Goal: Information Seeking & Learning: Learn about a topic

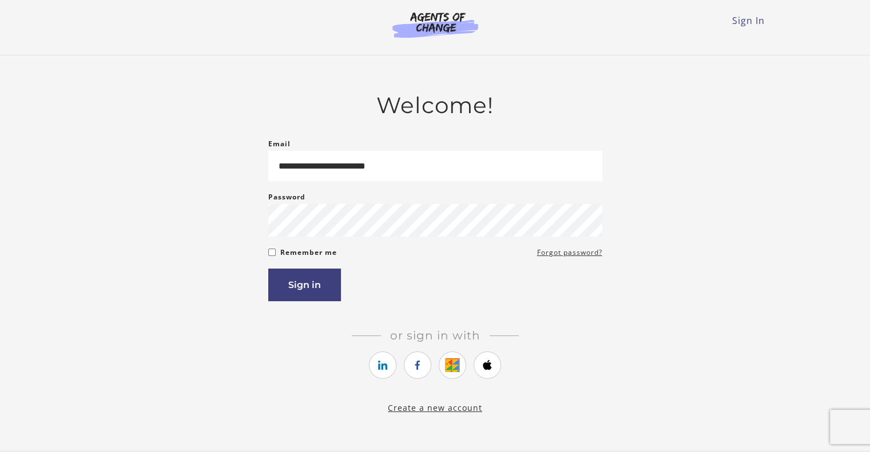
type input "**********"
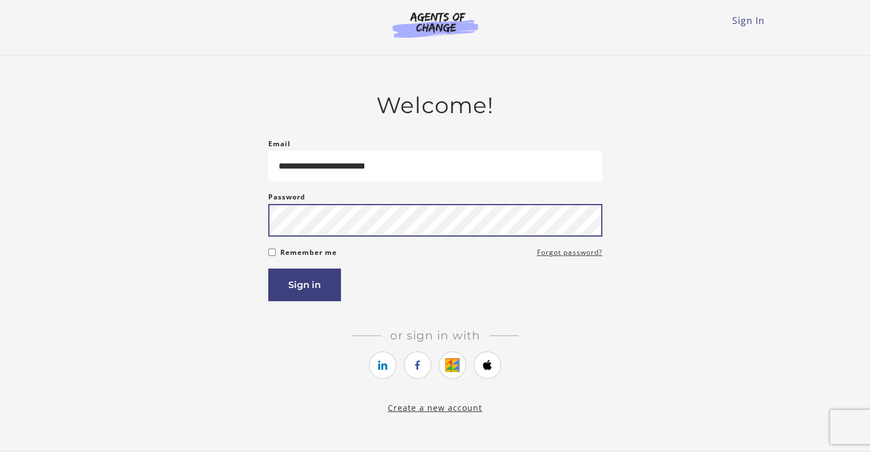
click at [268, 269] on button "Sign in" at bounding box center [304, 285] width 73 height 33
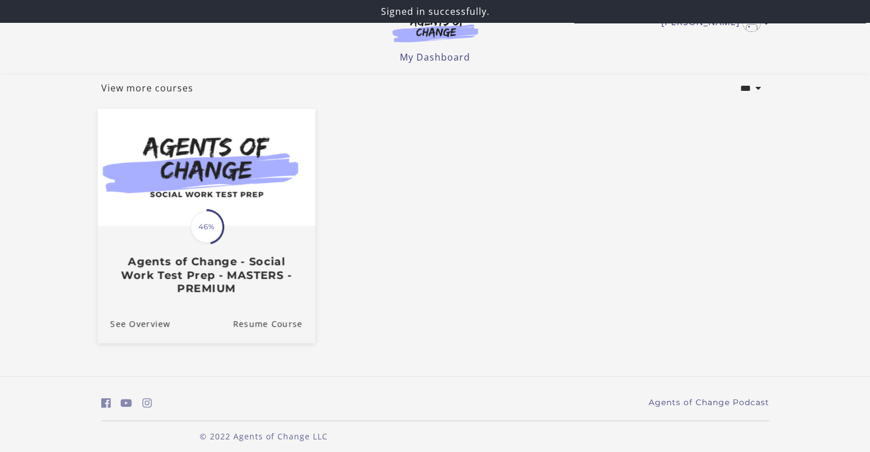
scroll to position [65, 0]
click at [142, 331] on link "See Overview" at bounding box center [133, 323] width 73 height 38
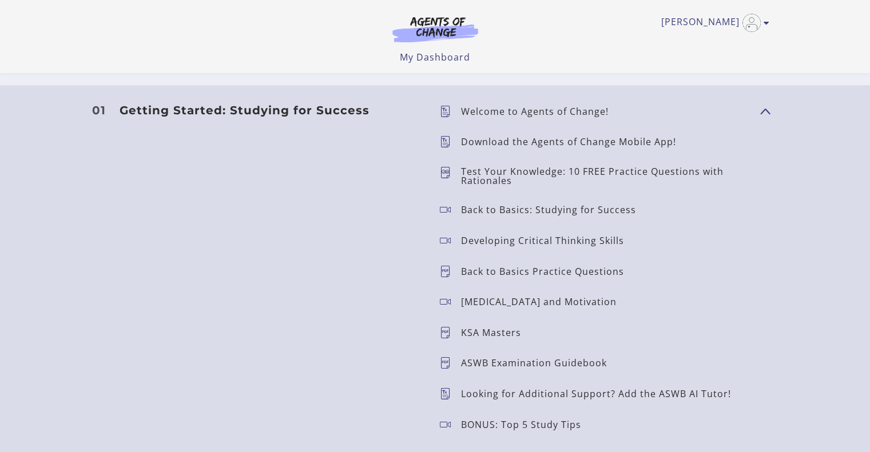
scroll to position [987, 0]
click at [505, 112] on p "Welcome to Agents of Change!" at bounding box center [539, 112] width 157 height 9
click at [767, 110] on button "Show Content" at bounding box center [764, 111] width 9 height 14
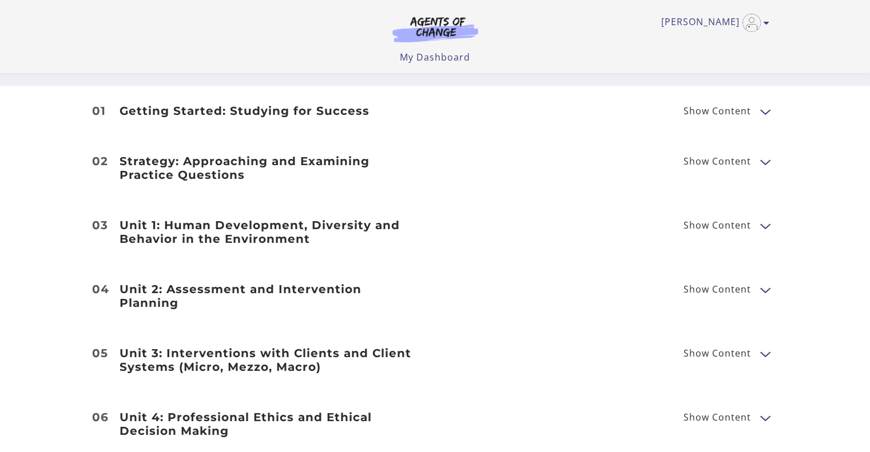
click at [767, 110] on button "Show Content" at bounding box center [764, 111] width 9 height 14
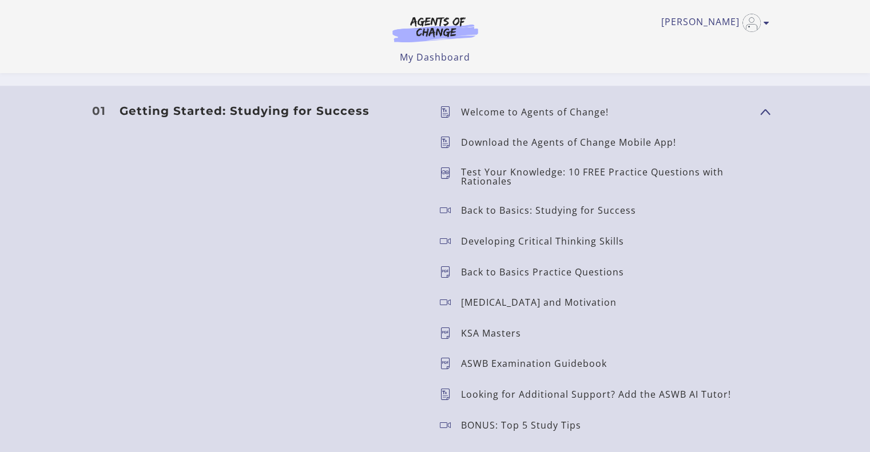
click at [557, 110] on p "Welcome to Agents of Change!" at bounding box center [539, 112] width 157 height 9
click at [236, 115] on h3 "Getting Started: Studying for Success" at bounding box center [271, 111] width 302 height 14
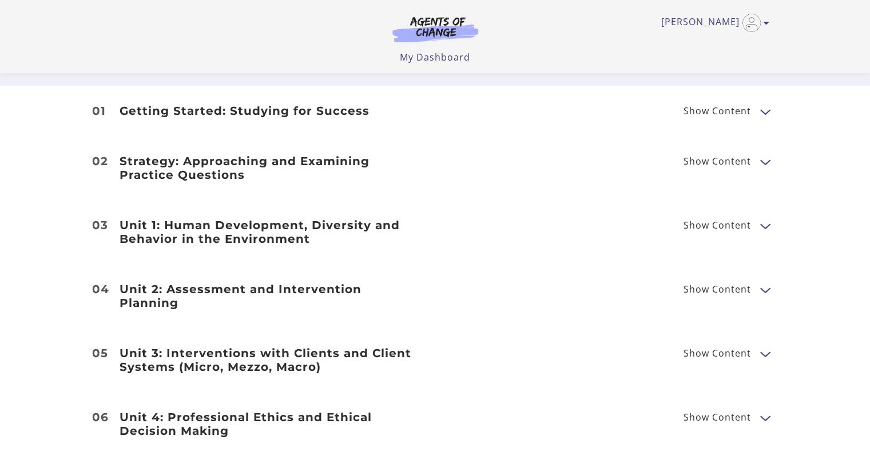
click at [232, 110] on h3 "Getting Started: Studying for Success" at bounding box center [271, 111] width 302 height 14
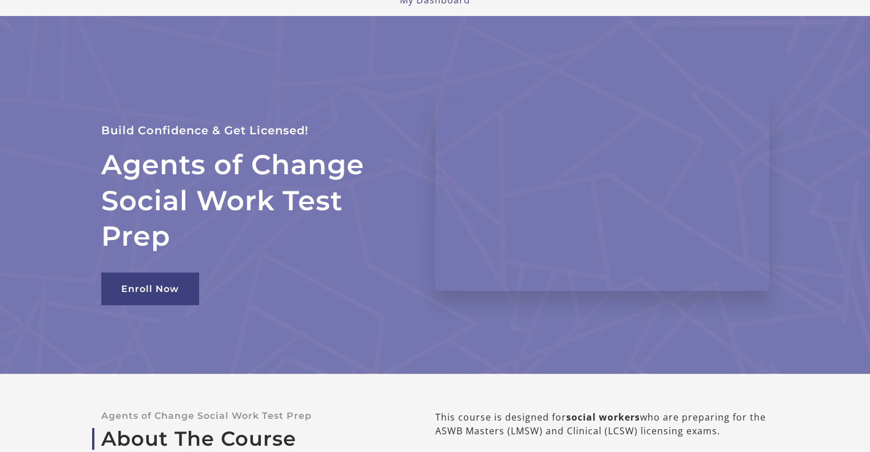
scroll to position [0, 0]
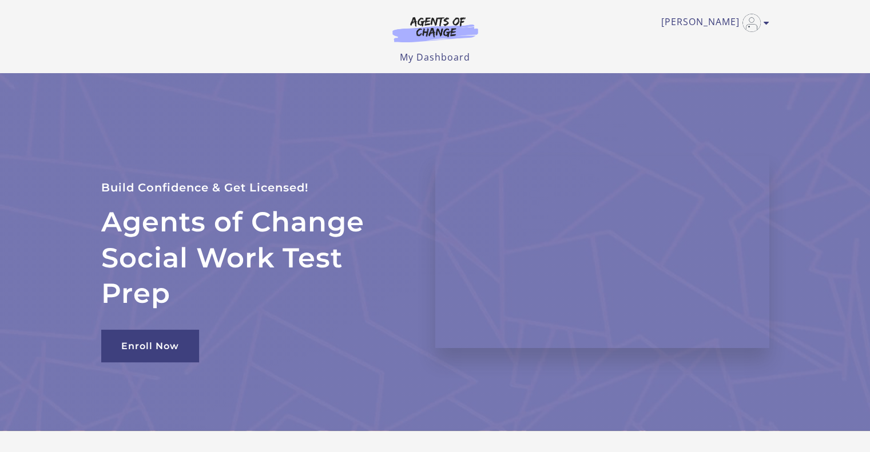
click at [773, 20] on div "Gladys G My Account Support Sign Out Toggle menu Menu My Dashboard My Account S…" at bounding box center [435, 36] width 686 height 73
click at [765, 22] on icon "Toggle menu" at bounding box center [767, 22] width 6 height 9
click at [725, 38] on link "My Account" at bounding box center [722, 41] width 101 height 19
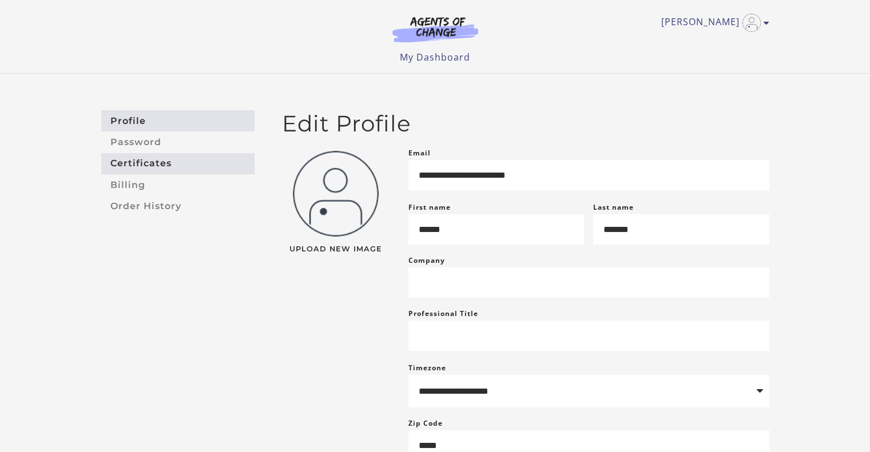
click at [208, 170] on link "Certificates" at bounding box center [177, 163] width 153 height 21
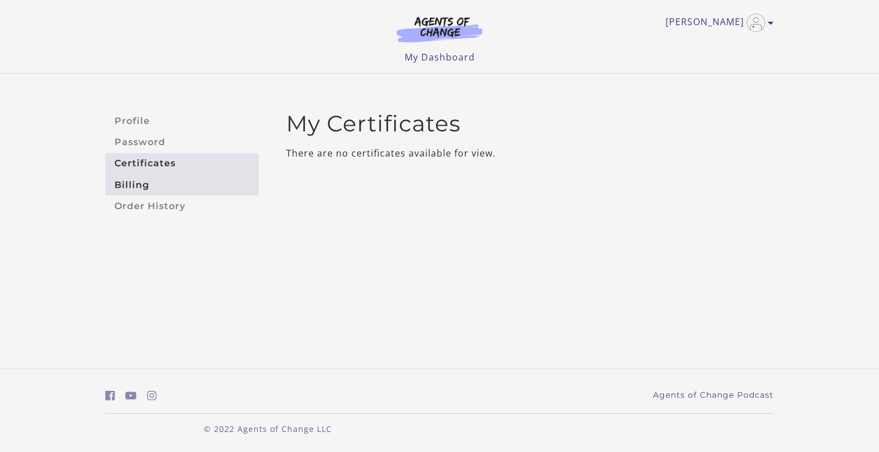
click at [128, 182] on link "Billing" at bounding box center [181, 184] width 153 height 21
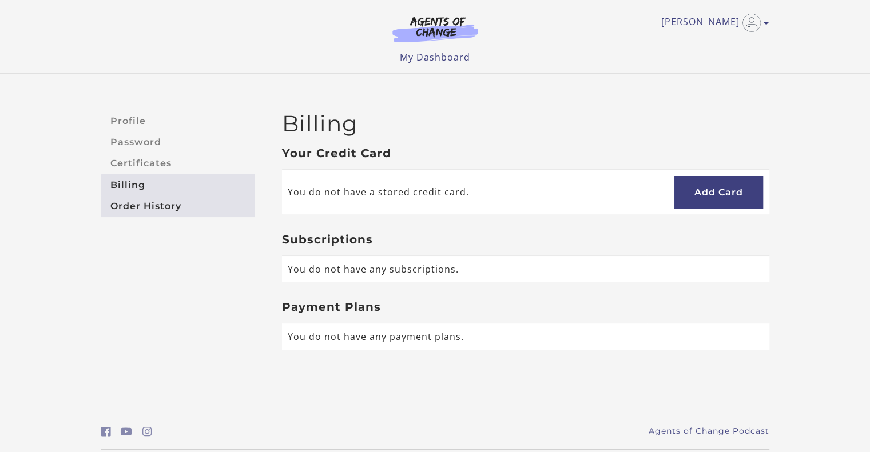
click at [119, 208] on link "Order History" at bounding box center [177, 206] width 153 height 21
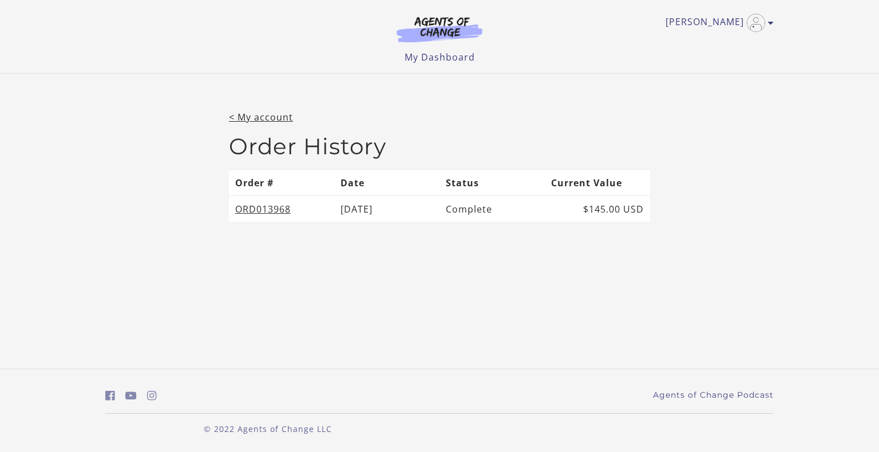
click at [260, 211] on link "ORD013968" at bounding box center [262, 209] width 55 height 13
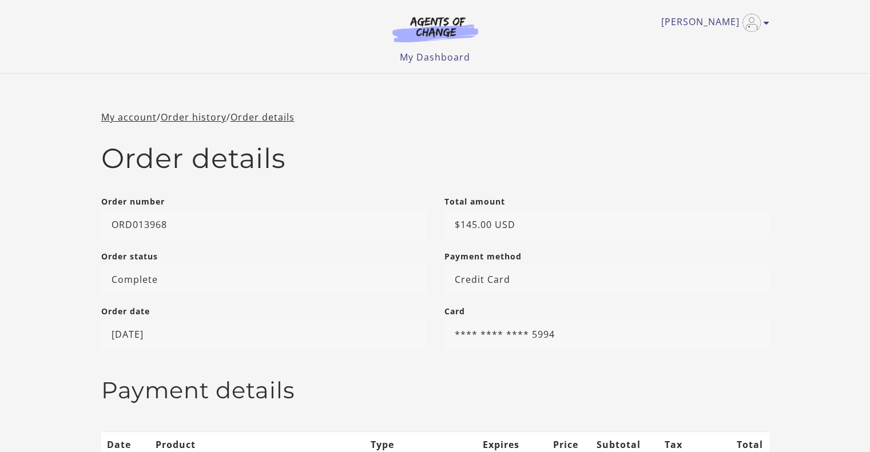
click at [435, 26] on img at bounding box center [435, 29] width 110 height 26
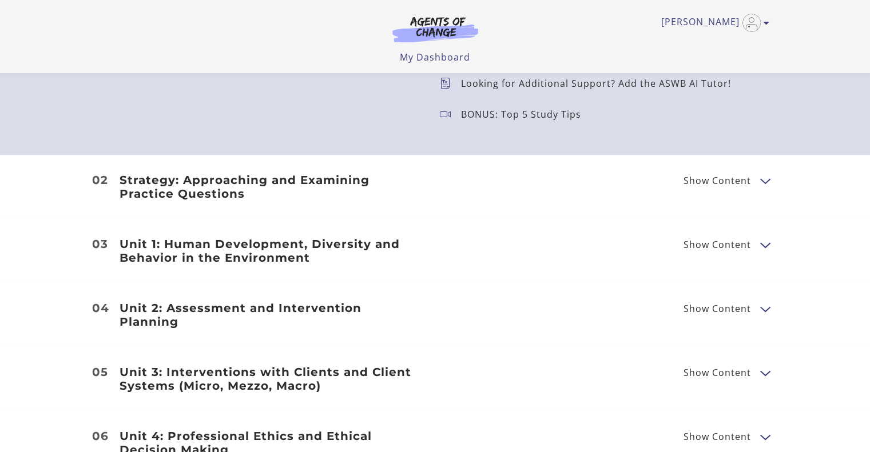
scroll to position [1364, 0]
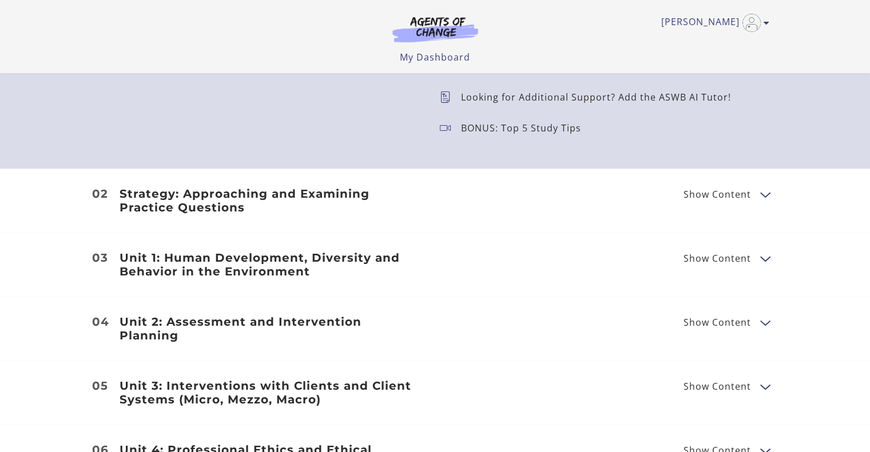
click at [406, 203] on h3 "Strategy: Approaching and Examining Practice Questions" at bounding box center [271, 200] width 302 height 27
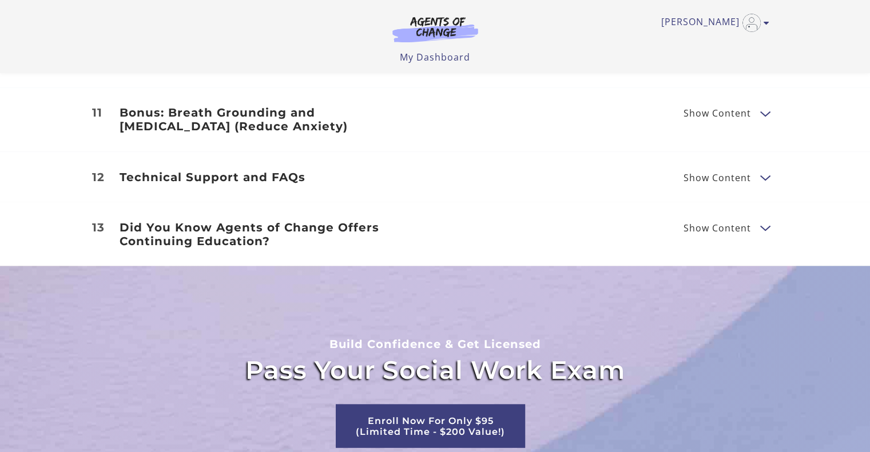
scroll to position [2031, 0]
click at [408, 221] on h3 "Did You Know Agents of Change Offers Continuing Education?" at bounding box center [271, 234] width 302 height 27
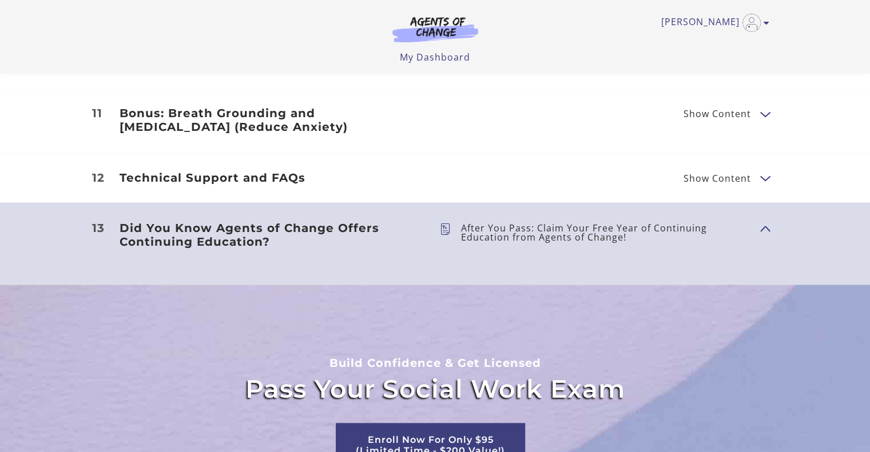
click at [446, 223] on icon at bounding box center [450, 232] width 21 height 18
click at [486, 170] on div "Technical Support and FAQs Show Content Technical Support and FAQs" at bounding box center [435, 177] width 686 height 14
click at [684, 173] on span "Show Content" at bounding box center [718, 177] width 68 height 9
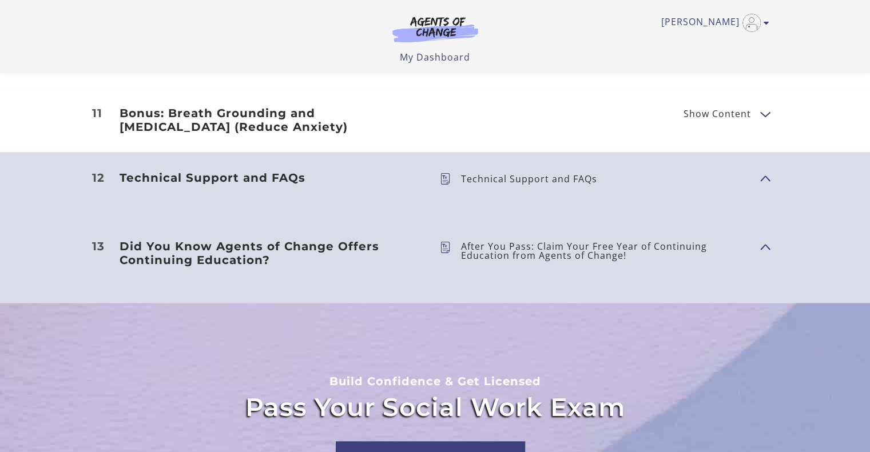
click at [498, 174] on p "Technical Support and FAQs" at bounding box center [533, 178] width 145 height 9
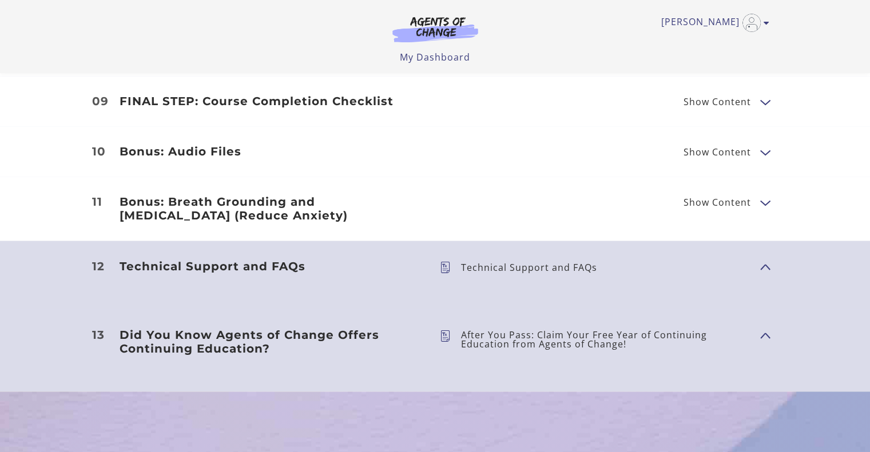
scroll to position [1926, 0]
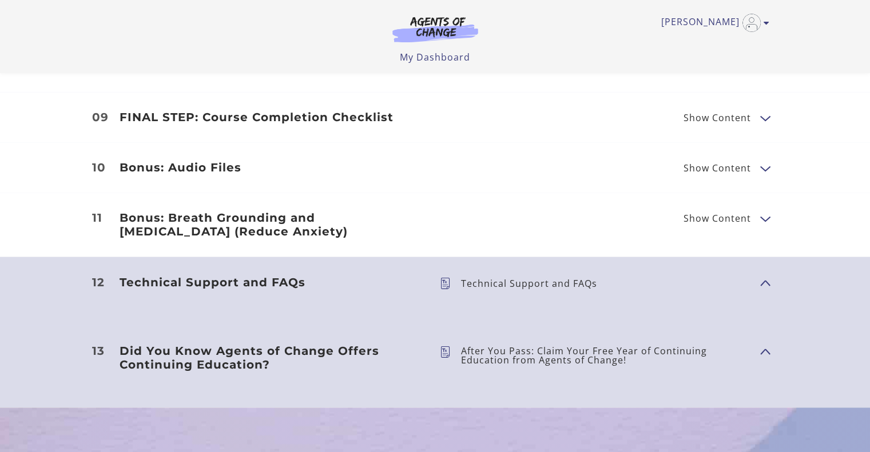
click at [527, 211] on div "Bonus: Breath Grounding and Guided Imagery (Reduce Anxiety) Show Content Breath…" at bounding box center [435, 224] width 686 height 27
click at [732, 214] on span "Show Content" at bounding box center [718, 218] width 68 height 9
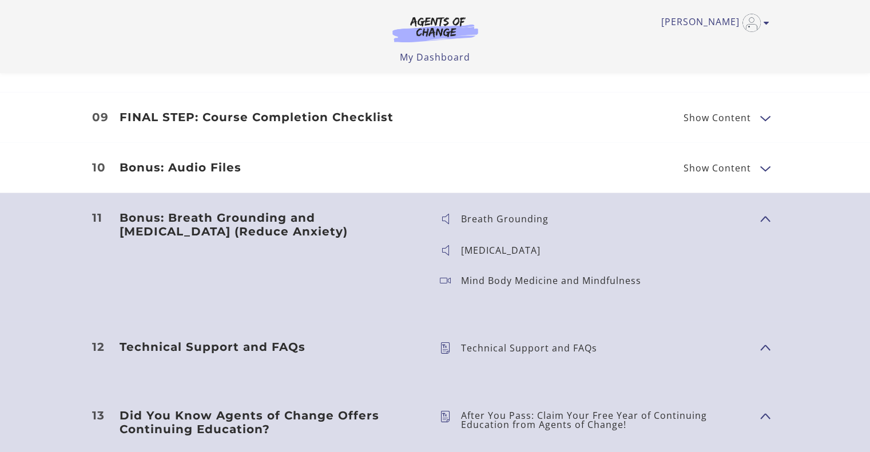
click at [519, 211] on div "Breath Grounding" at bounding box center [509, 219] width 97 height 16
click at [519, 272] on div "Mind Body Medicine and Mindfulness" at bounding box center [555, 280] width 189 height 16
click at [503, 356] on ul "Technical Support and FAQs" at bounding box center [591, 356] width 320 height 32
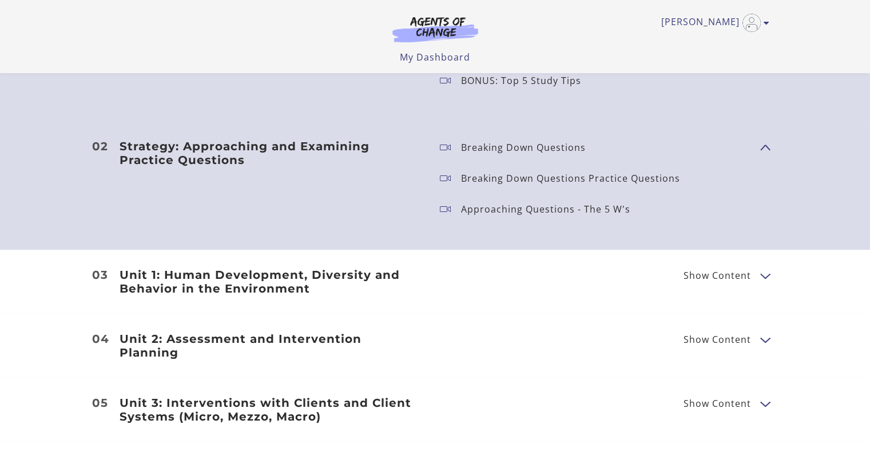
scroll to position [1411, 0]
click at [485, 294] on div "Unit 1: Human Development, Diversity and Behavior in the Environment Show Conte…" at bounding box center [435, 282] width 686 height 27
click at [728, 272] on span "Show Content" at bounding box center [718, 276] width 68 height 9
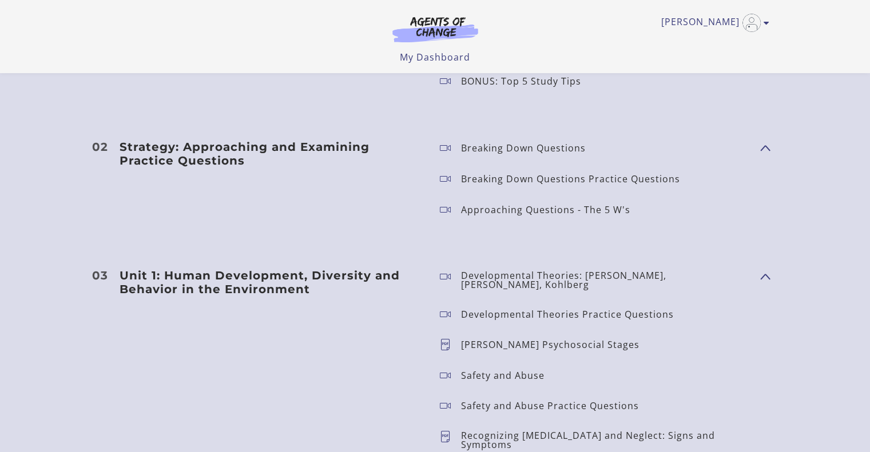
click at [447, 272] on icon at bounding box center [450, 280] width 21 height 18
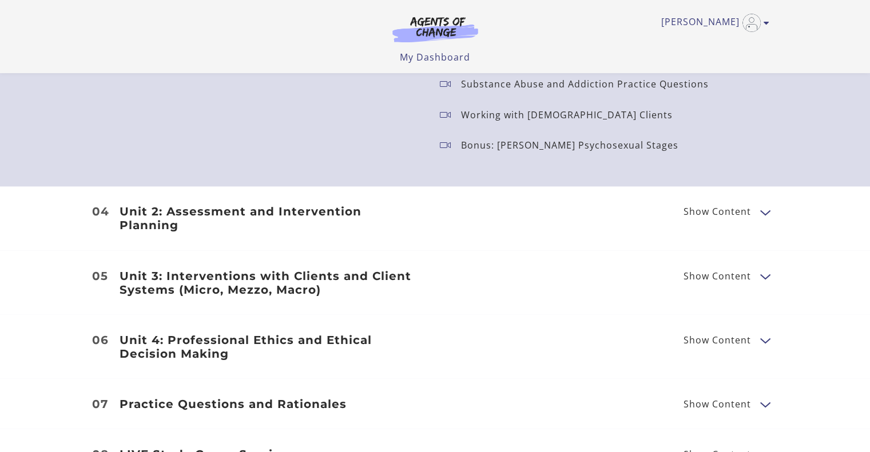
scroll to position [1928, 0]
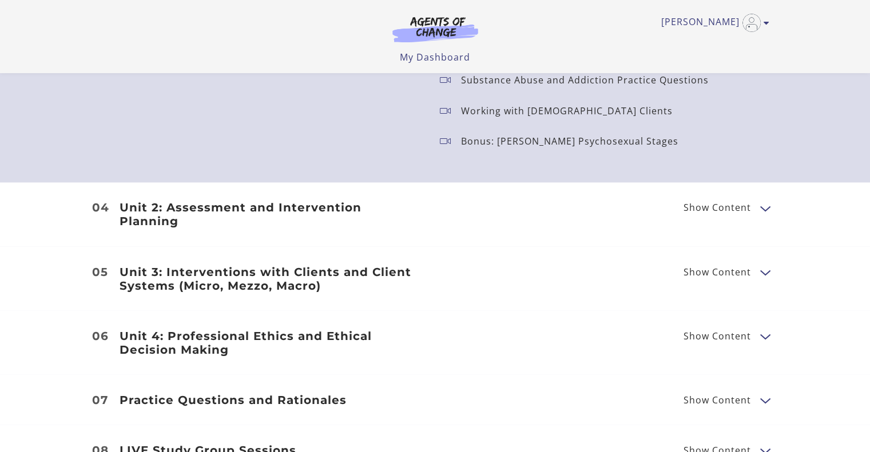
click at [346, 201] on h3 "Unit 2: Assessment and Intervention Planning" at bounding box center [271, 214] width 302 height 27
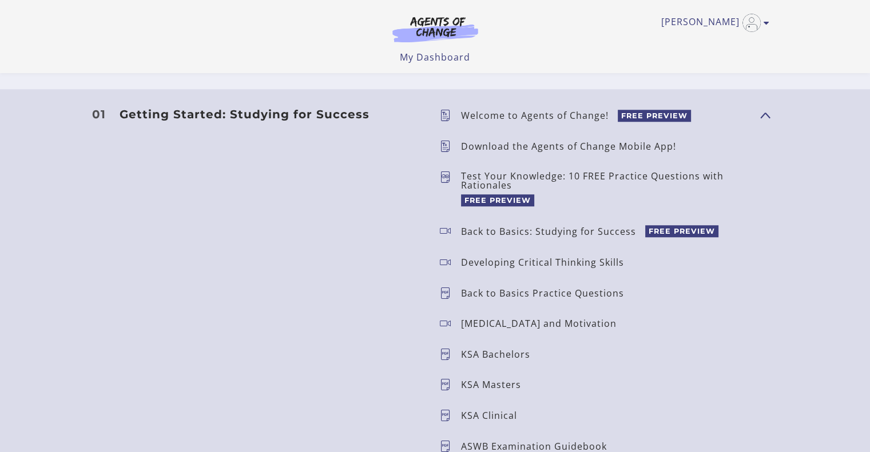
scroll to position [986, 0]
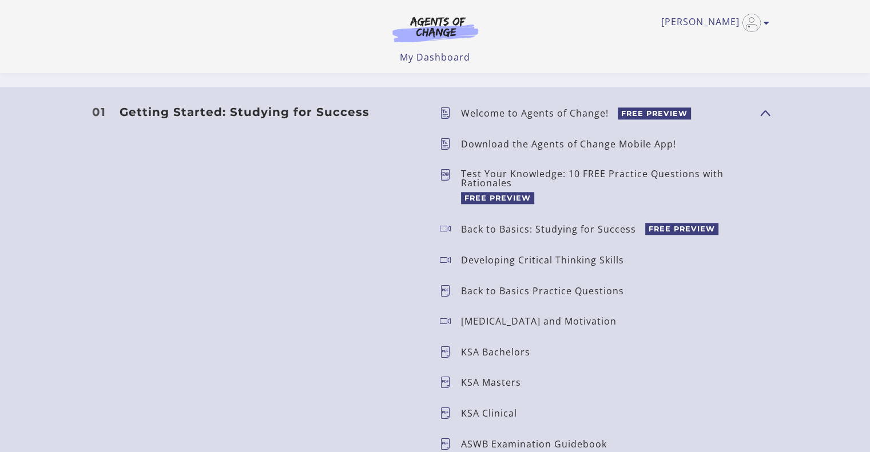
click at [622, 117] on span "FREE PREVIEW" at bounding box center [654, 114] width 73 height 12
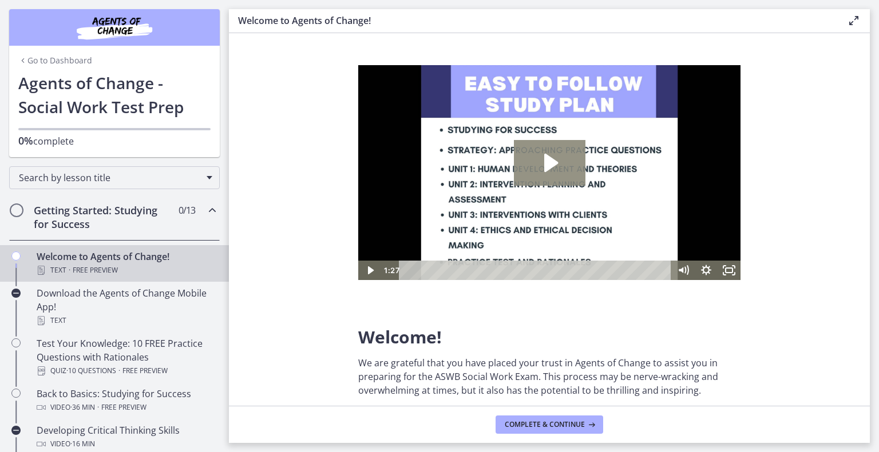
click at [546, 161] on icon "Play Video: c1o6hcmjueu5qasqsu00.mp4" at bounding box center [551, 163] width 14 height 18
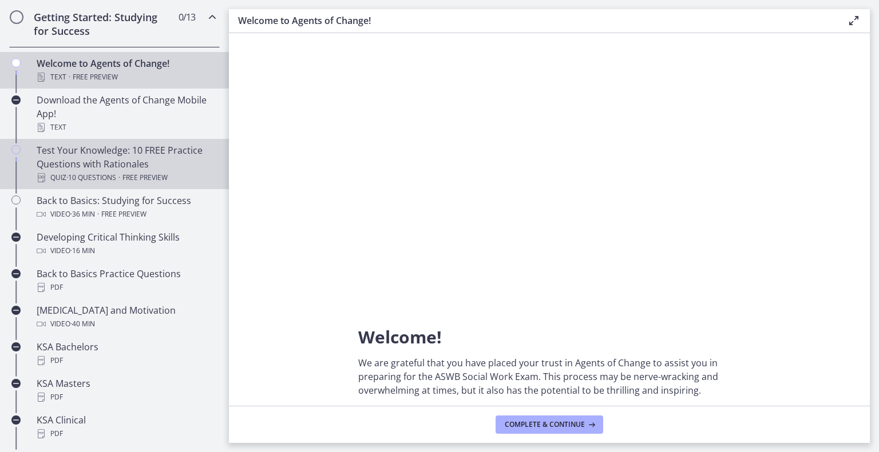
scroll to position [197, 0]
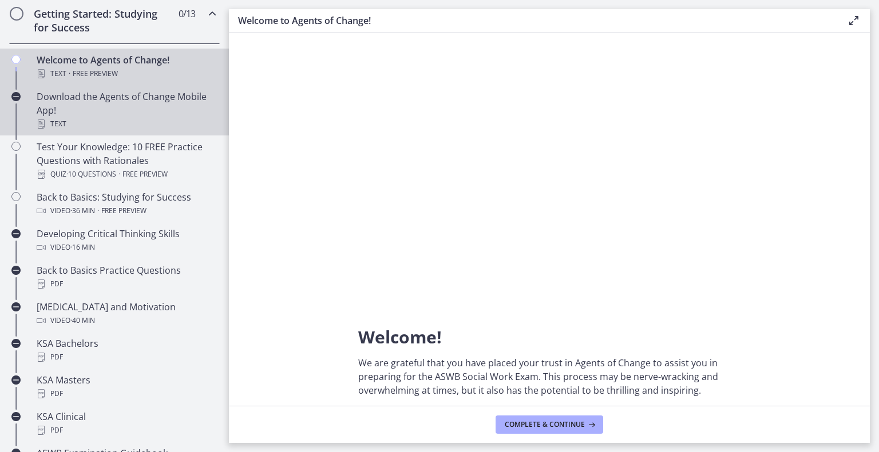
click at [82, 110] on div "Download the Agents of Change Mobile App! Text" at bounding box center [126, 110] width 178 height 41
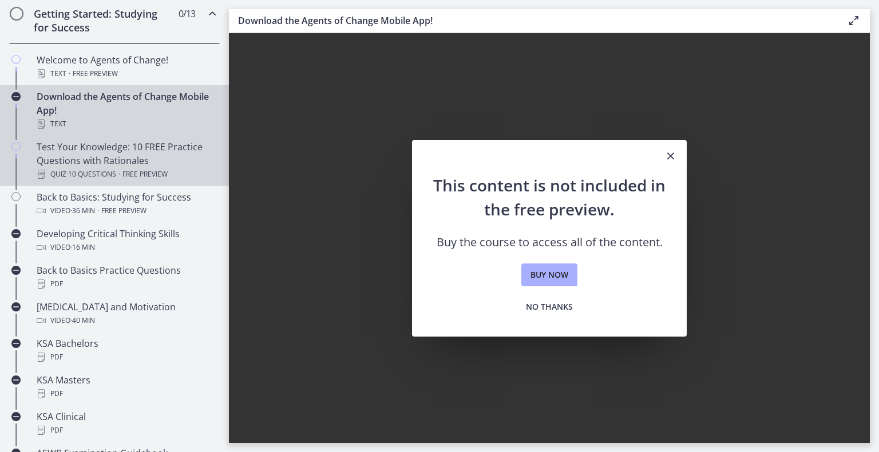
click at [49, 165] on div "Test Your Knowledge: 10 FREE Practice Questions with Rationales Quiz · 10 Quest…" at bounding box center [126, 160] width 178 height 41
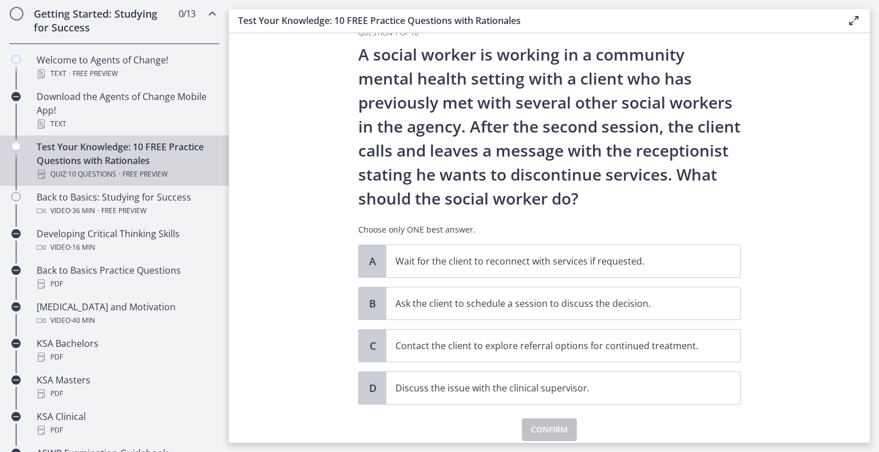
scroll to position [32, 0]
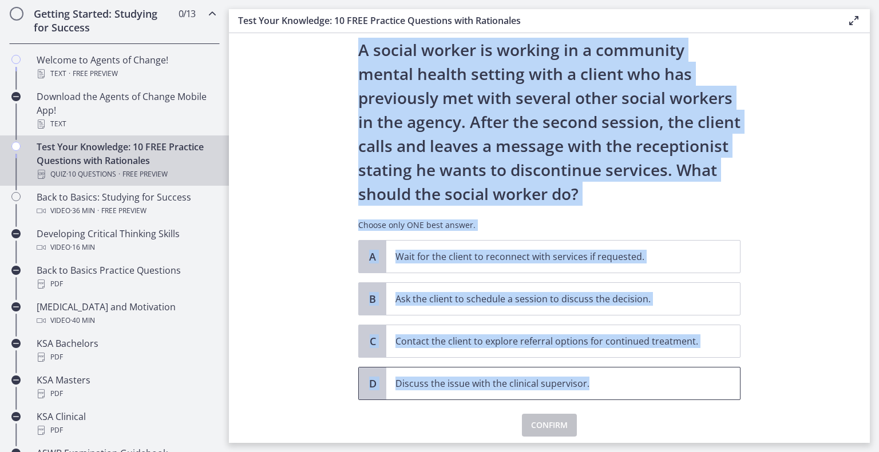
drag, startPoint x: 351, startPoint y: 45, endPoint x: 599, endPoint y: 375, distance: 413.4
click at [599, 375] on div "Question 1 of 10 A social worker is working in a community mental health settin…" at bounding box center [549, 217] width 400 height 387
copy div "A social worker is working in a community mental health setting with a client w…"
click at [672, 59] on p "A social worker is working in a community mental health setting with a client w…" at bounding box center [549, 122] width 382 height 168
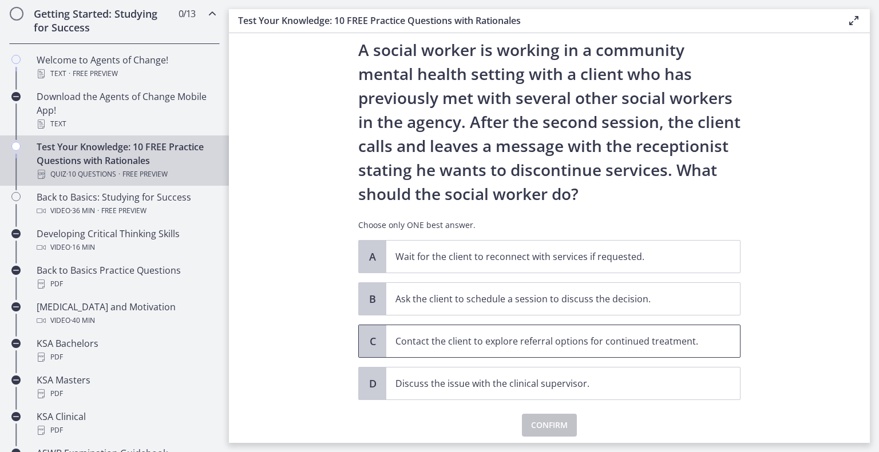
click at [374, 335] on span "C" at bounding box center [373, 342] width 14 height 14
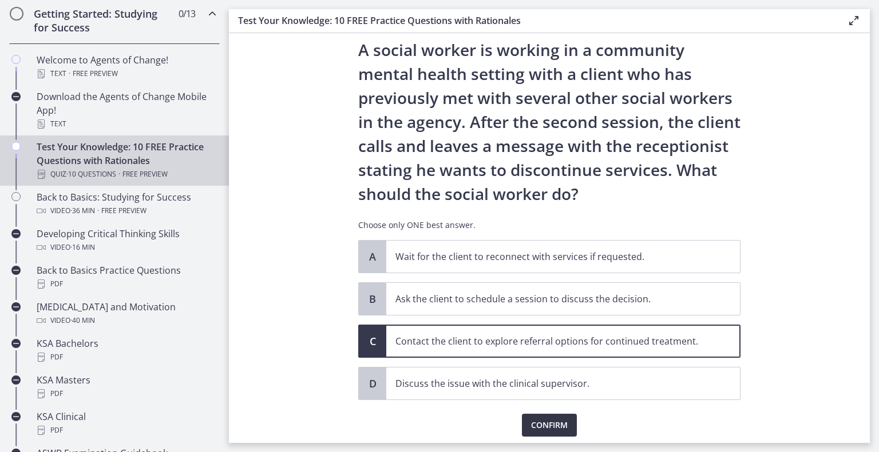
click at [522, 425] on button "Confirm" at bounding box center [549, 425] width 55 height 23
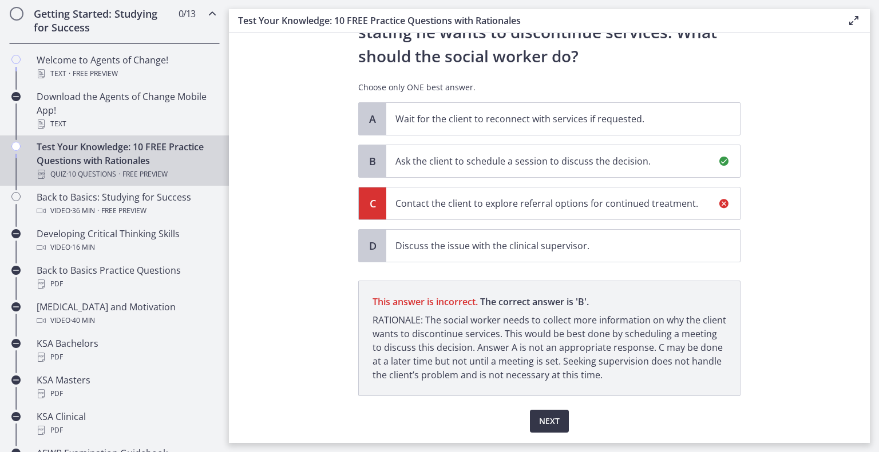
scroll to position [204, 0]
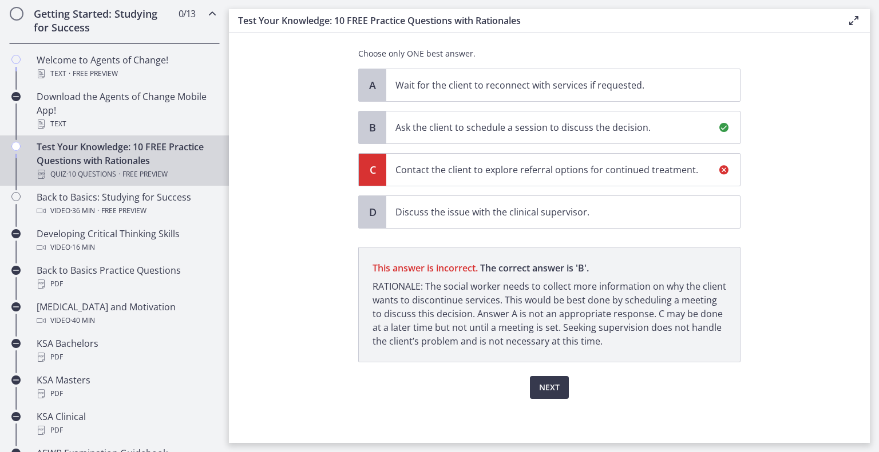
click at [595, 126] on p "Ask the client to schedule a session to discuss the decision." at bounding box center [551, 128] width 312 height 14
click at [541, 385] on span "Next" at bounding box center [549, 388] width 21 height 14
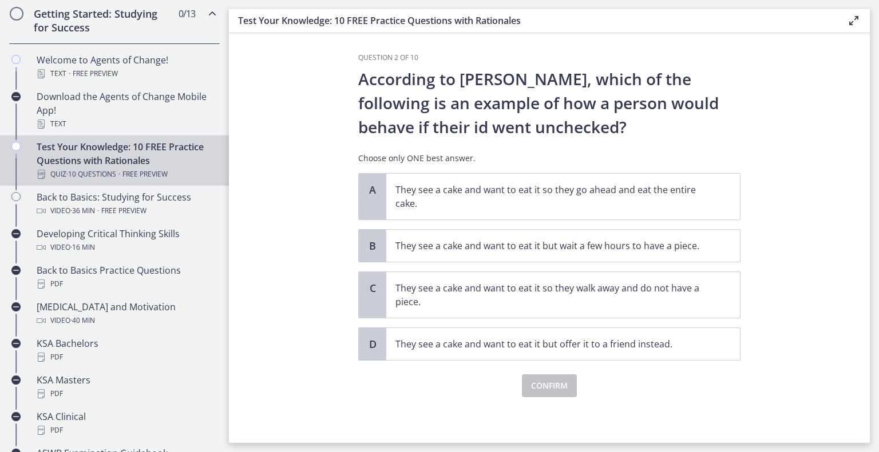
scroll to position [0, 0]
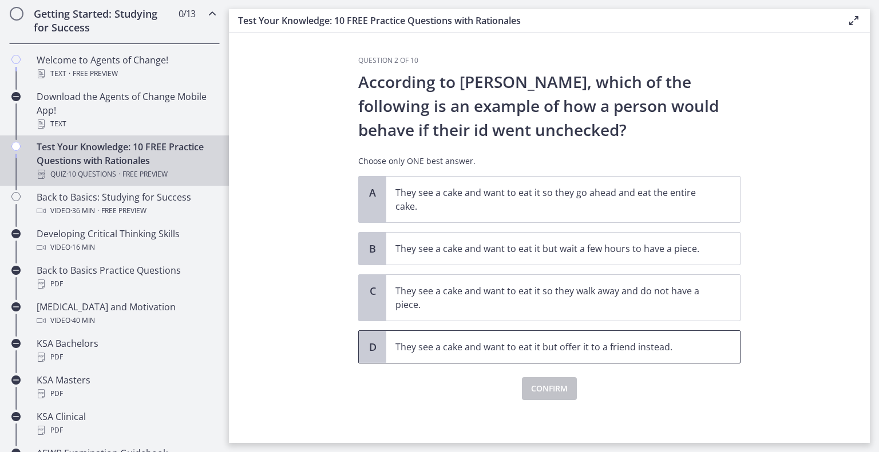
drag, startPoint x: 357, startPoint y: 77, endPoint x: 730, endPoint y: 354, distance: 464.2
click at [730, 354] on div "Question 2 of 10 According to [PERSON_NAME], which of the following is an examp…" at bounding box center [549, 228] width 382 height 344
copy div "According to [PERSON_NAME], which of the following is an example of how a perso…"
click at [474, 100] on p "According to [PERSON_NAME], which of the following is an example of how a perso…" at bounding box center [549, 106] width 382 height 72
click at [413, 193] on p "They see a cake and want to eat it so they go ahead and eat the entire cake." at bounding box center [551, 199] width 312 height 27
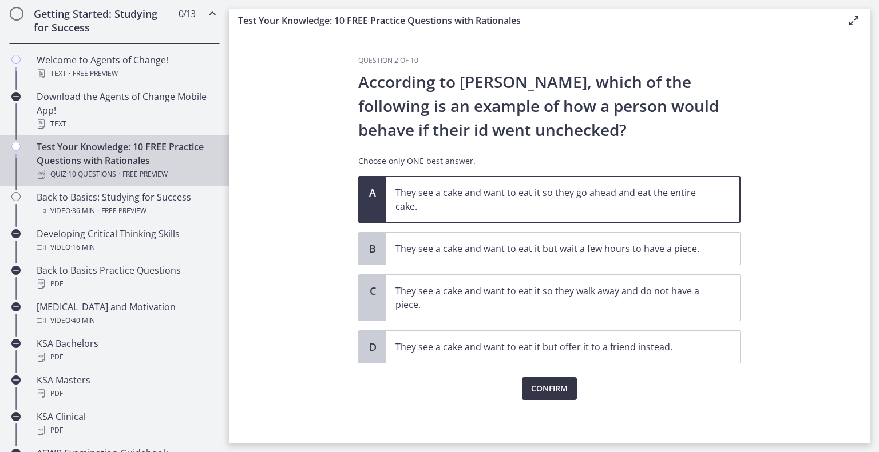
click at [544, 384] on span "Confirm" at bounding box center [549, 389] width 37 height 14
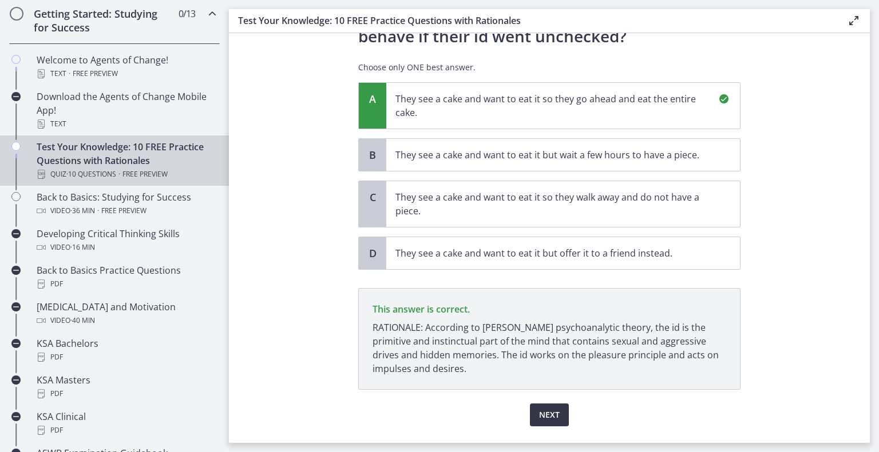
scroll to position [121, 0]
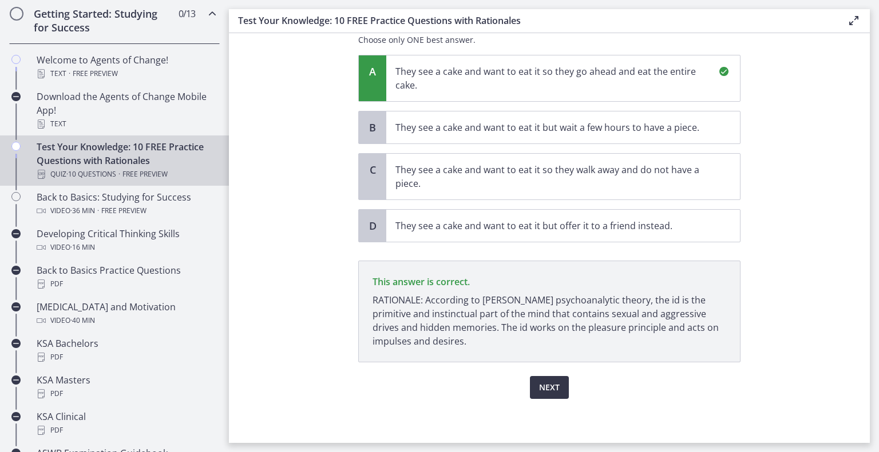
click at [540, 392] on span "Next" at bounding box center [549, 388] width 21 height 14
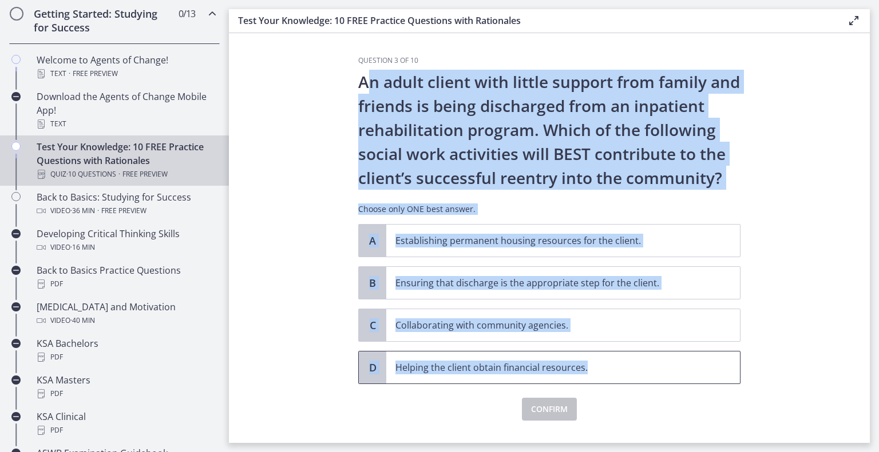
drag, startPoint x: 362, startPoint y: 82, endPoint x: 601, endPoint y: 372, distance: 376.0
click at [601, 372] on div "Question 3 of 10 An adult client with little support from family and friends is…" at bounding box center [549, 238] width 382 height 365
copy div "An adult client with little support from family and friends is being discharged…"
click at [478, 103] on p "An adult client with little support from family and friends is being discharged…" at bounding box center [549, 130] width 382 height 120
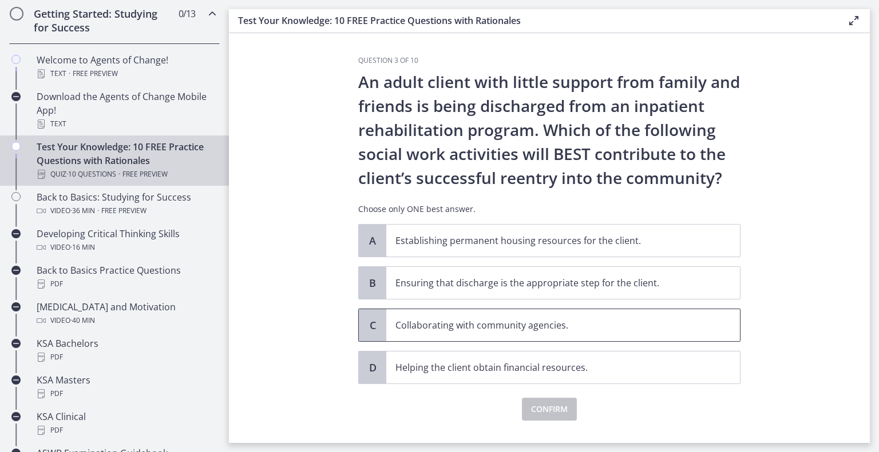
click at [409, 327] on p "Collaborating with community agencies." at bounding box center [551, 326] width 312 height 14
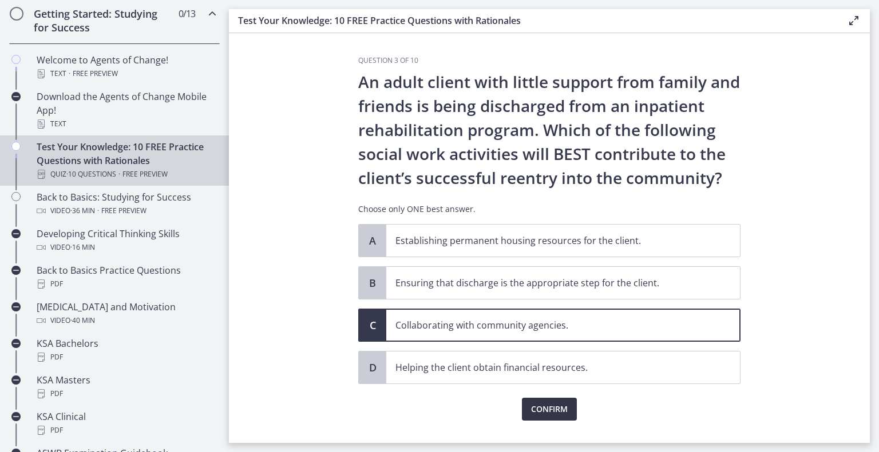
click at [522, 412] on button "Confirm" at bounding box center [549, 409] width 55 height 23
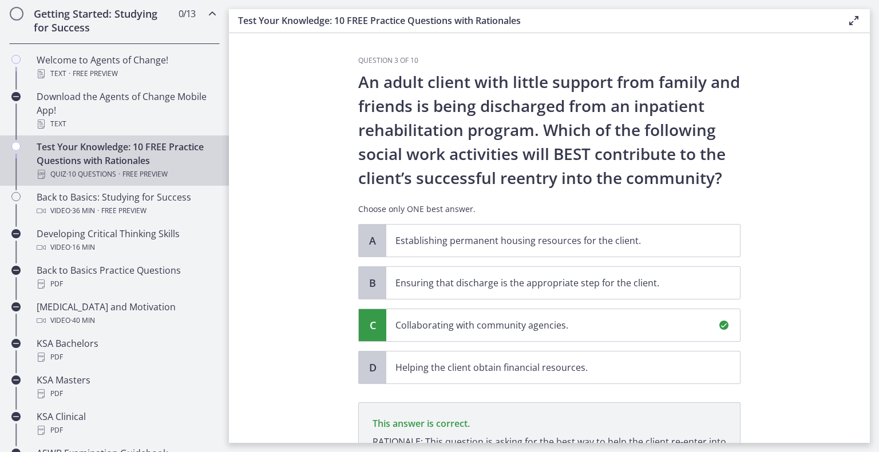
scroll to position [156, 0]
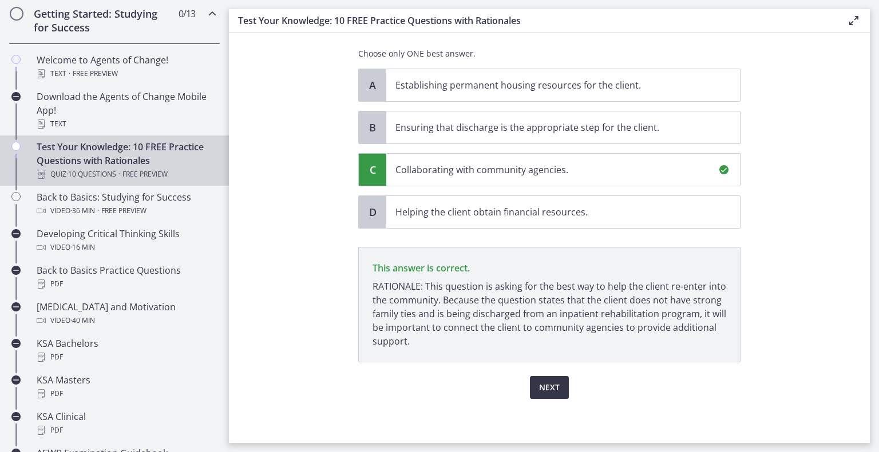
click at [549, 388] on span "Next" at bounding box center [549, 388] width 21 height 14
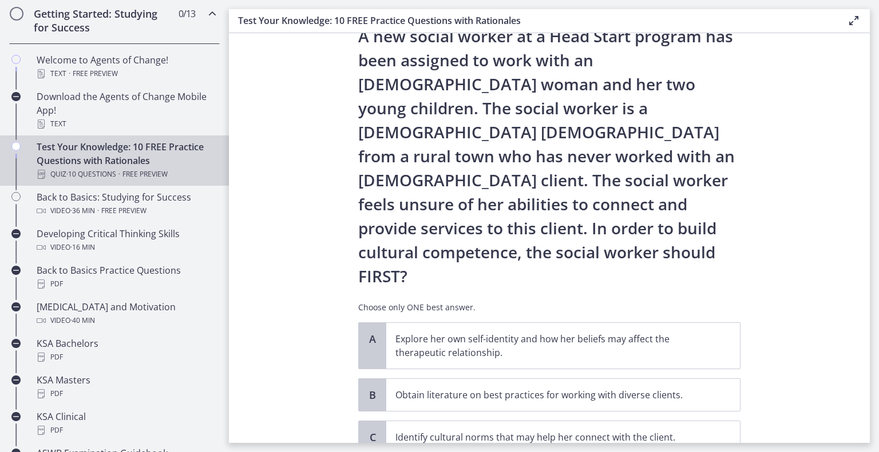
scroll to position [132, 0]
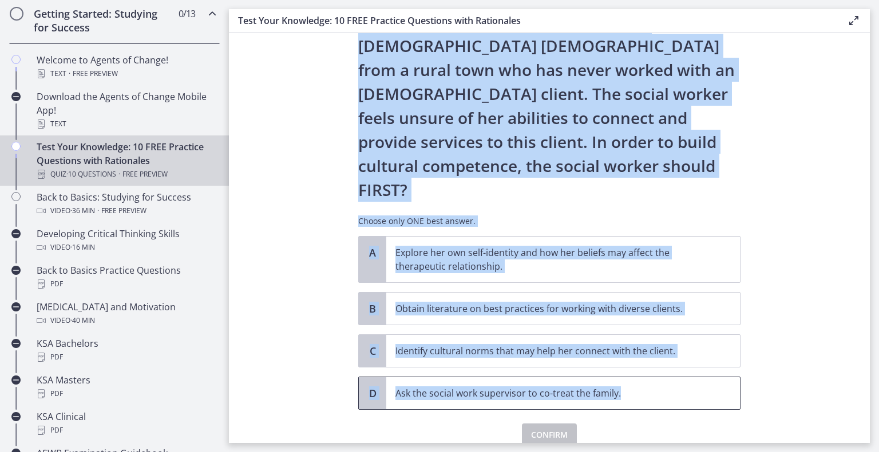
drag, startPoint x: 351, startPoint y: 78, endPoint x: 668, endPoint y: 335, distance: 408.3
click at [668, 311] on div "Question 4 of 10 A new social worker at a Head Start program has been assigned …" at bounding box center [549, 117] width 400 height 387
copy div "A new social worker at a Head Start program has been assigned to work with an […"
click at [505, 134] on p "A new social worker at a Head Start program has been assigned to work with an […" at bounding box center [549, 70] width 382 height 264
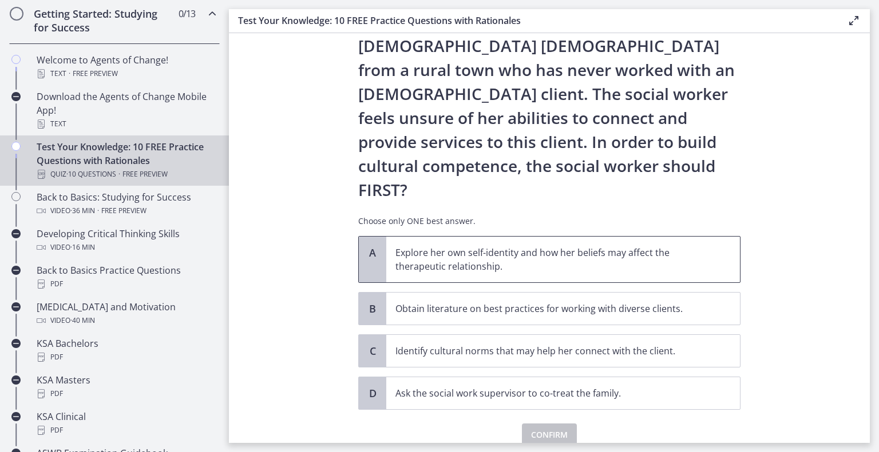
click at [396, 246] on p "Explore her own self-identity and how her beliefs may affect the therapeutic re…" at bounding box center [551, 259] width 312 height 27
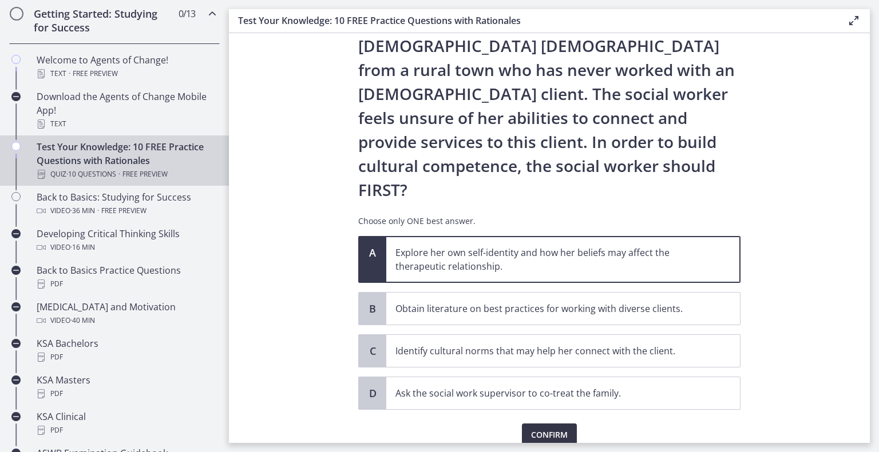
click at [540, 428] on span "Confirm" at bounding box center [549, 435] width 37 height 14
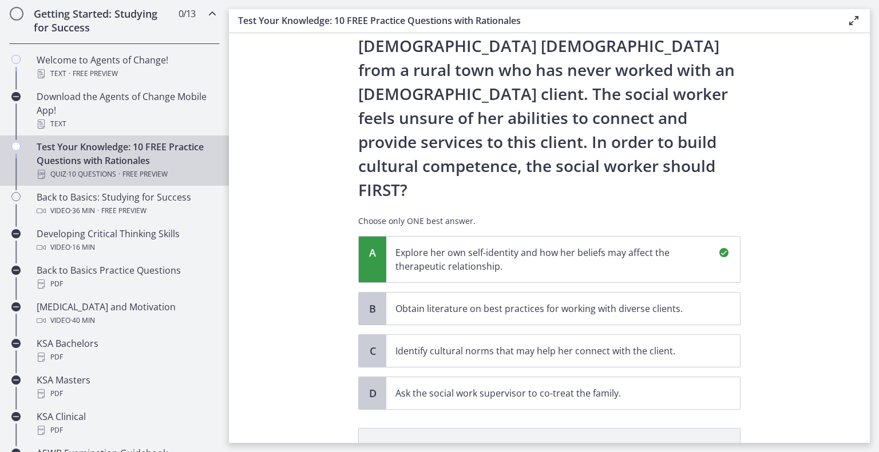
scroll to position [265, 0]
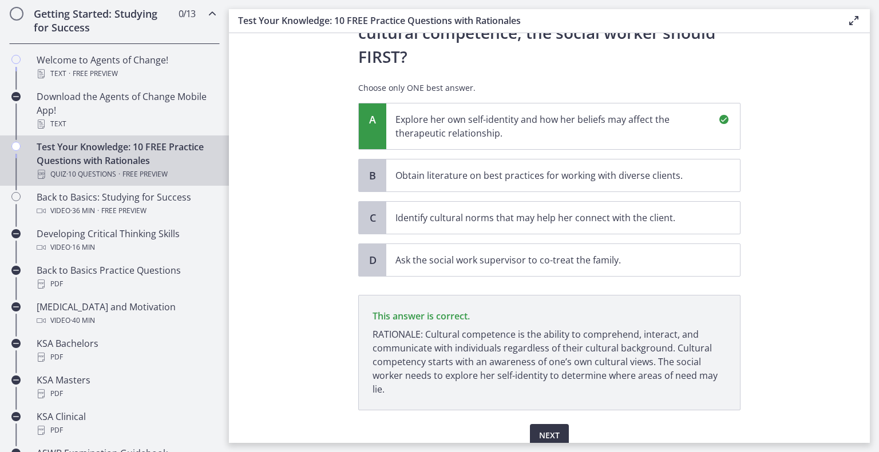
click at [546, 429] on span "Next" at bounding box center [549, 436] width 21 height 14
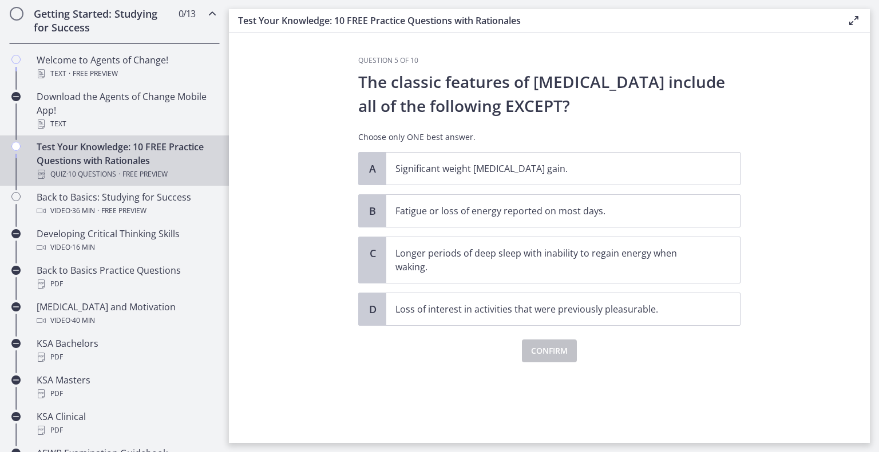
scroll to position [0, 0]
click at [386, 154] on span "Significant weight [MEDICAL_DATA] gain." at bounding box center [563, 169] width 354 height 32
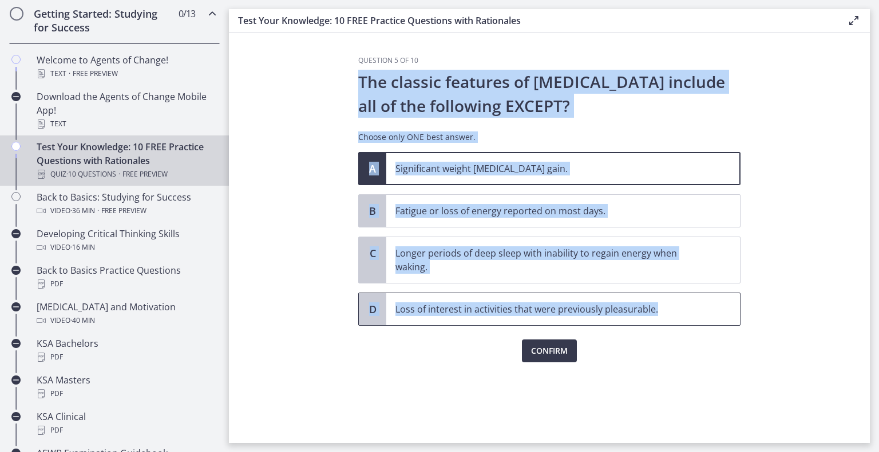
drag, startPoint x: 360, startPoint y: 77, endPoint x: 666, endPoint y: 311, distance: 385.3
click at [666, 311] on div "Question 5 of 10 The classic features of [MEDICAL_DATA] include all of the foll…" at bounding box center [549, 209] width 382 height 307
copy div "The classic features of [MEDICAL_DATA] include all of the following EXCEPT? Cho…"
click at [334, 192] on section "Question 5 of 10 The classic features of [MEDICAL_DATA] include all of the foll…" at bounding box center [549, 238] width 641 height 410
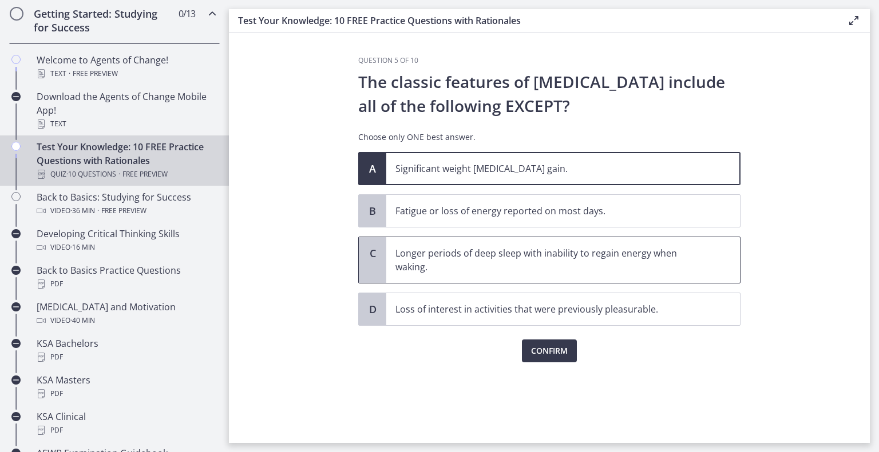
click at [371, 273] on div "C" at bounding box center [372, 260] width 27 height 46
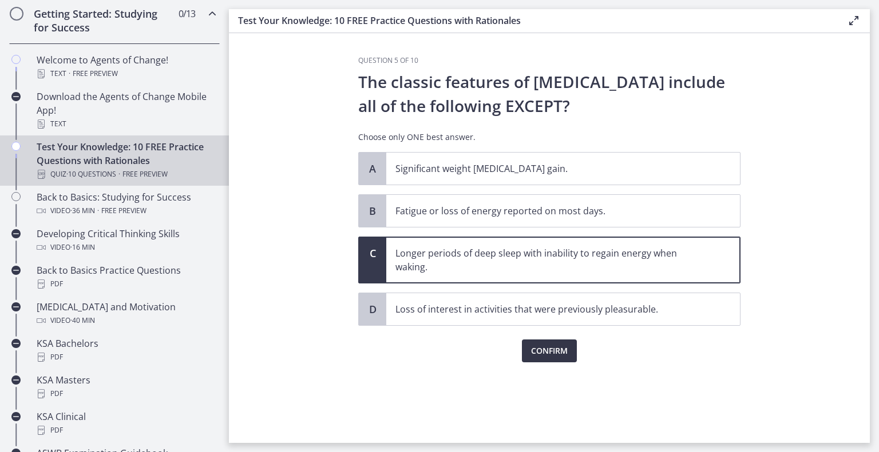
click at [552, 348] on span "Confirm" at bounding box center [549, 351] width 37 height 14
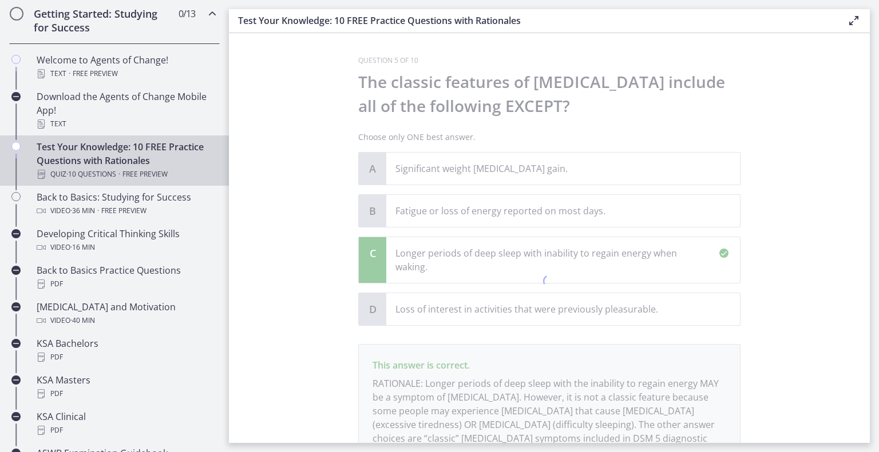
scroll to position [97, 0]
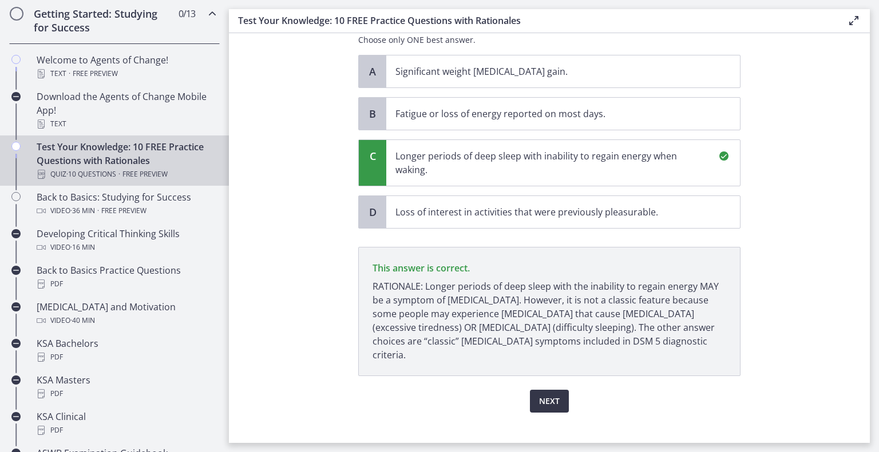
click at [556, 390] on button "Next" at bounding box center [549, 401] width 39 height 23
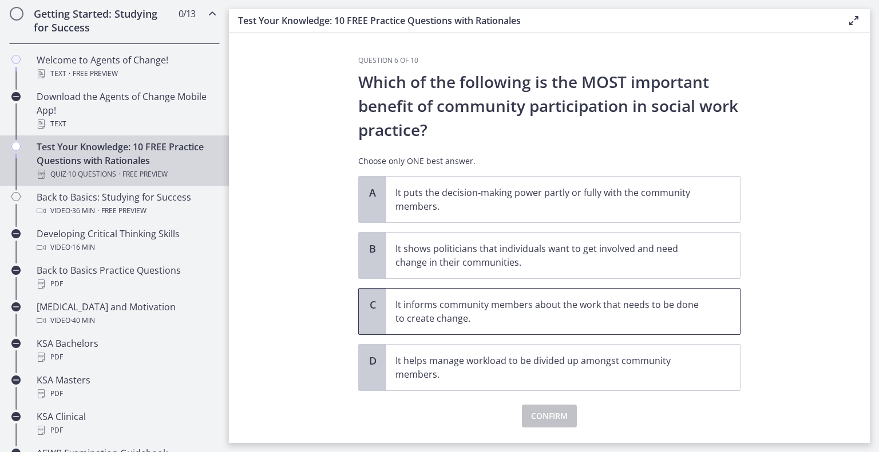
click at [538, 320] on p "It informs community members about the work that needs to be done to create cha…" at bounding box center [551, 311] width 312 height 27
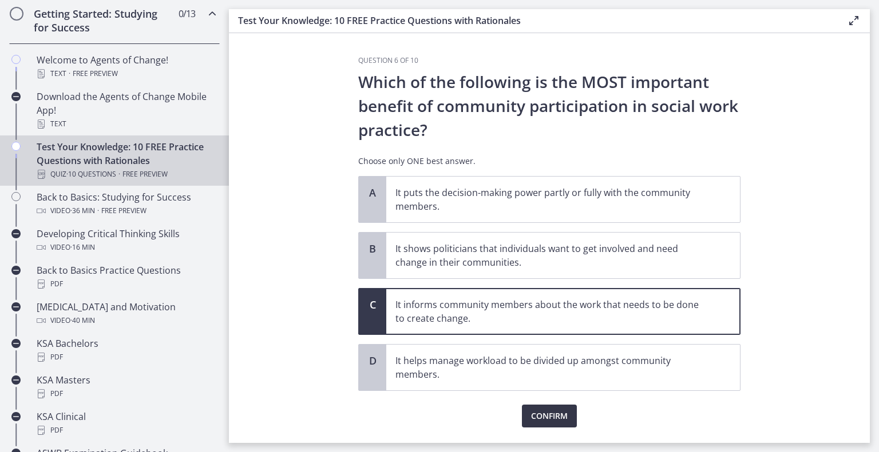
click at [538, 414] on span "Confirm" at bounding box center [549, 417] width 37 height 14
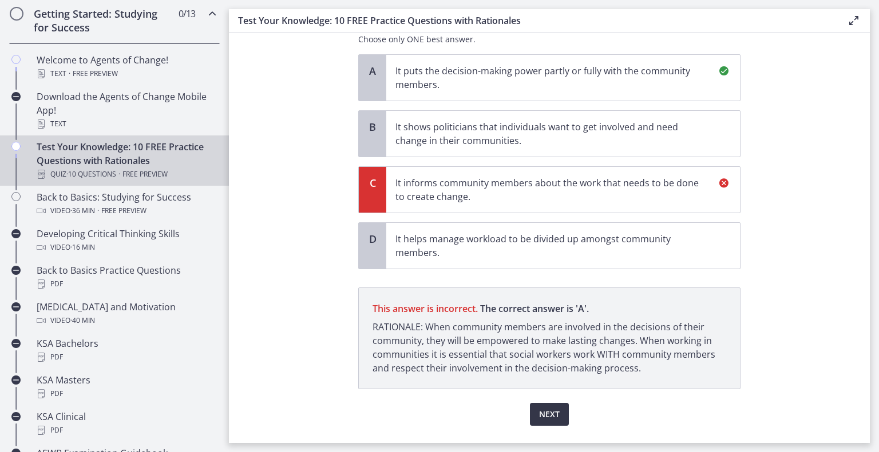
scroll to position [149, 0]
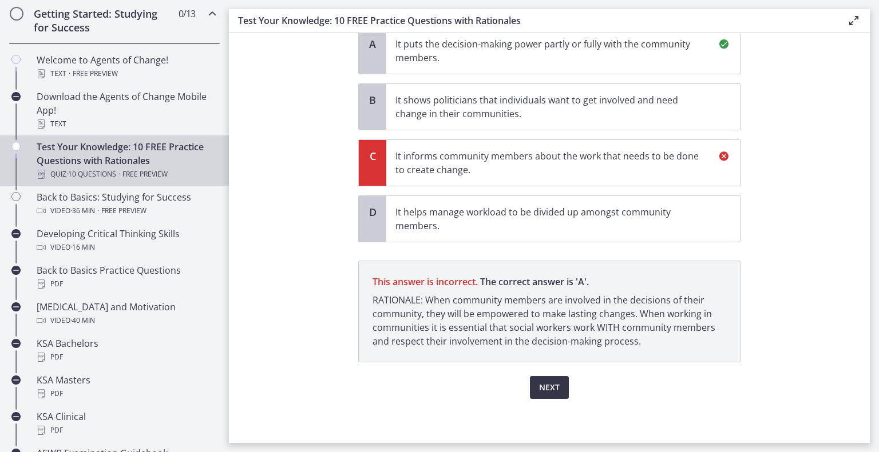
click at [545, 392] on span "Next" at bounding box center [549, 388] width 21 height 14
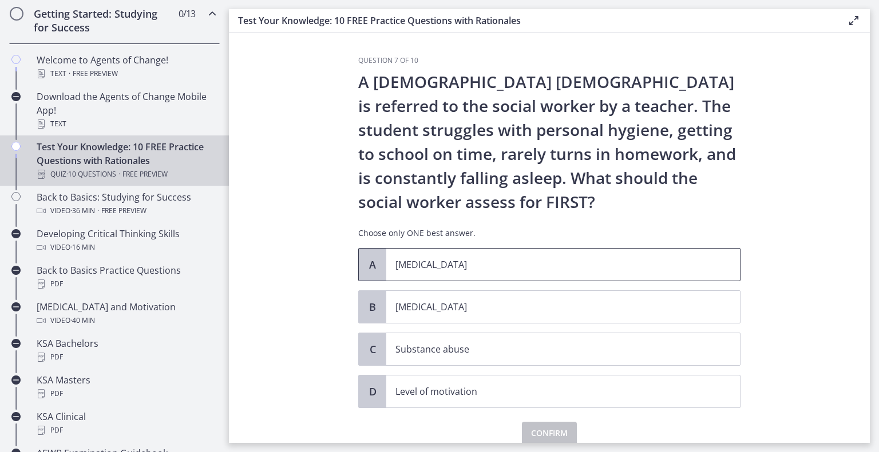
scroll to position [46, 0]
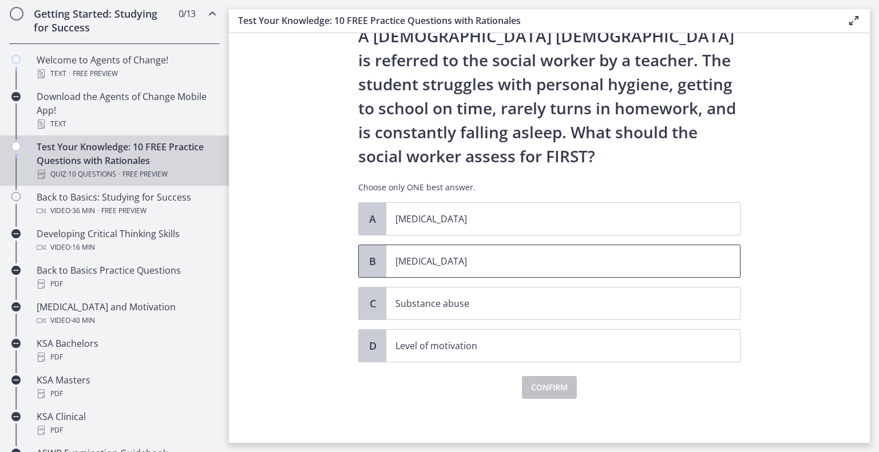
click at [557, 266] on p "[MEDICAL_DATA]" at bounding box center [551, 262] width 312 height 14
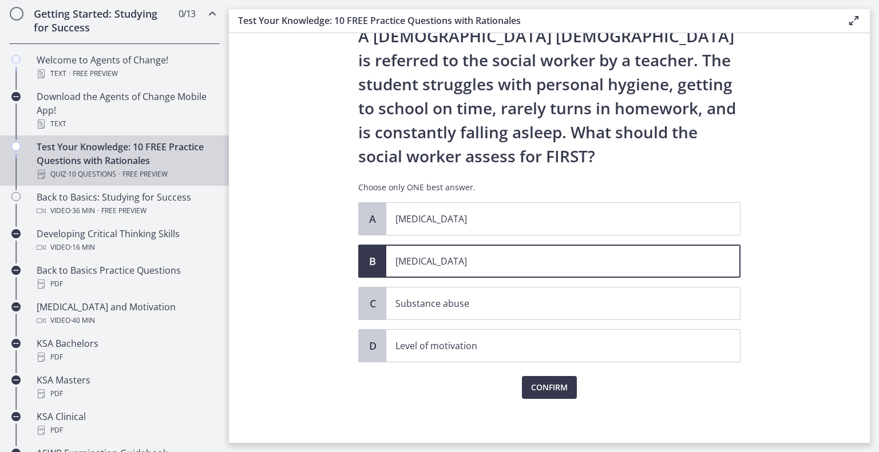
scroll to position [0, 0]
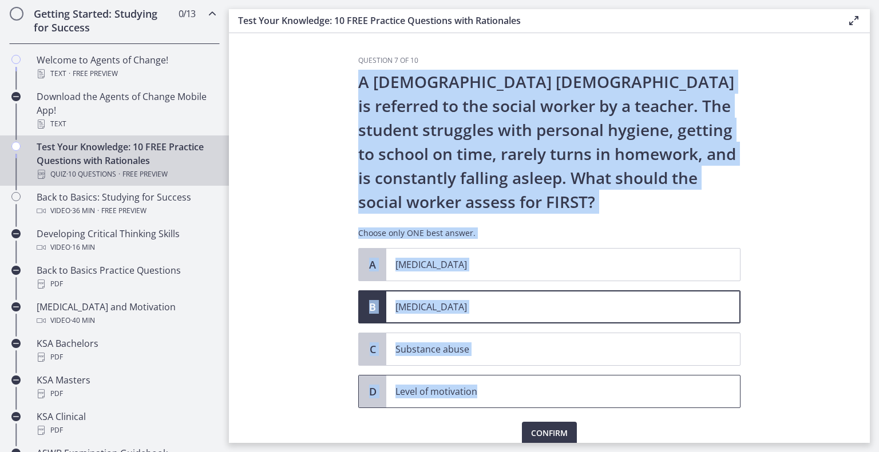
drag, startPoint x: 353, startPoint y: 76, endPoint x: 488, endPoint y: 386, distance: 338.7
click at [488, 386] on div "Question 7 of 10 A [DEMOGRAPHIC_DATA] [DEMOGRAPHIC_DATA] is referred to the soc…" at bounding box center [549, 249] width 400 height 387
copy div "A [DEMOGRAPHIC_DATA] [DEMOGRAPHIC_DATA] is referred to the social worker by a t…"
click at [316, 292] on section "Question 7 of 10 A [DEMOGRAPHIC_DATA] [DEMOGRAPHIC_DATA] is referred to the soc…" at bounding box center [549, 238] width 641 height 410
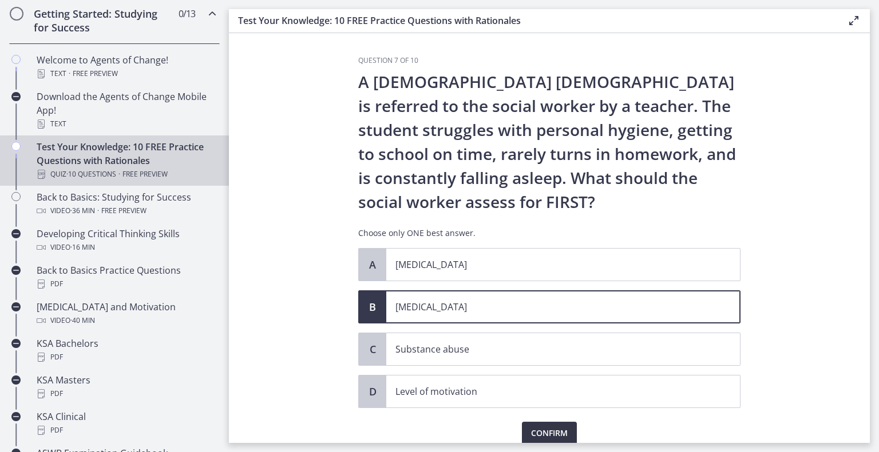
click at [549, 427] on span "Confirm" at bounding box center [549, 434] width 37 height 14
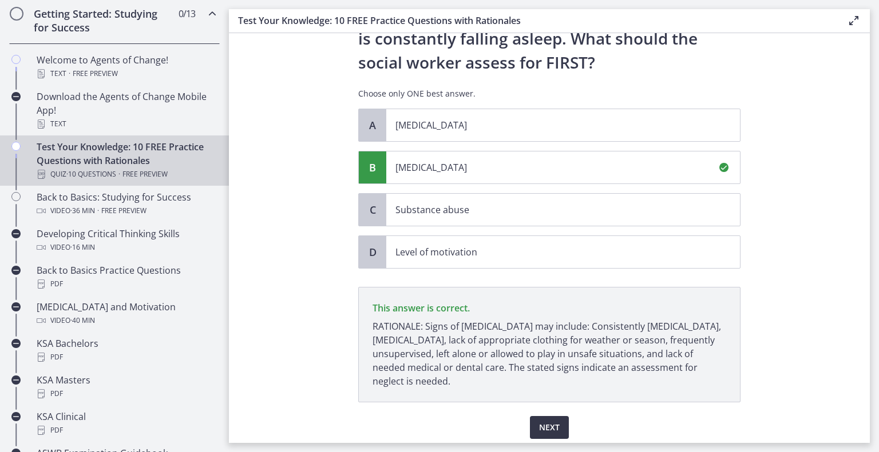
scroll to position [180, 0]
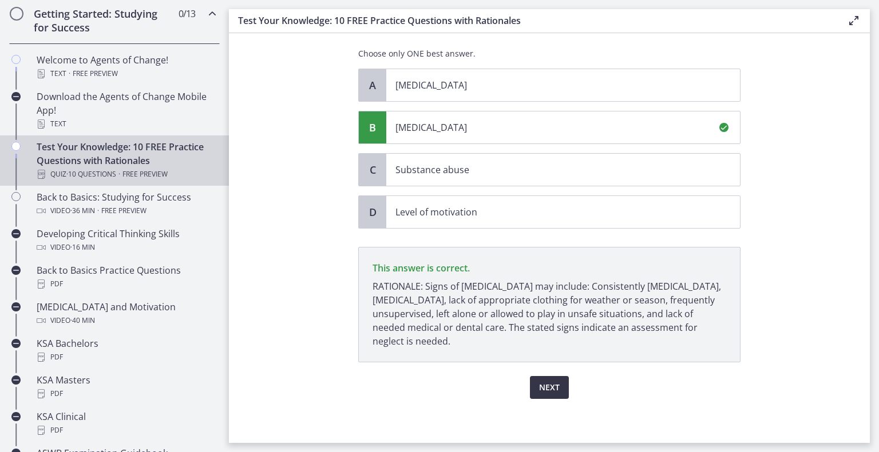
click at [547, 385] on span "Next" at bounding box center [549, 388] width 21 height 14
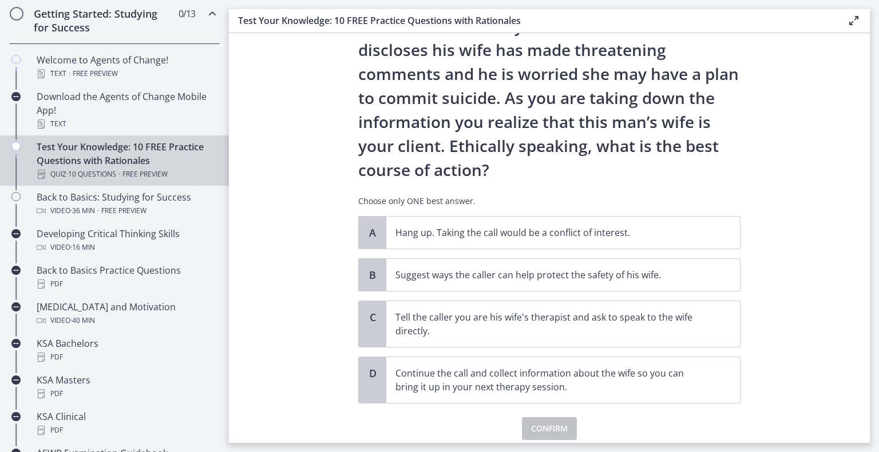
scroll to position [121, 0]
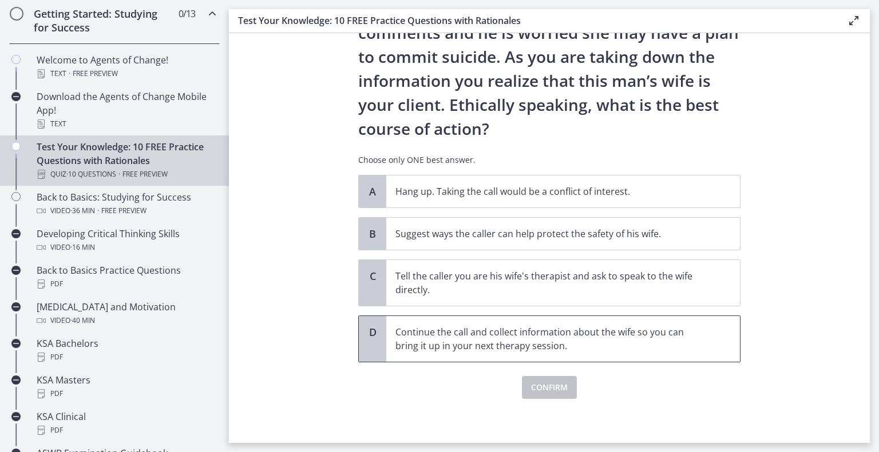
click at [505, 340] on p "Continue the call and collect information about the wife so you can bring it up…" at bounding box center [551, 338] width 312 height 27
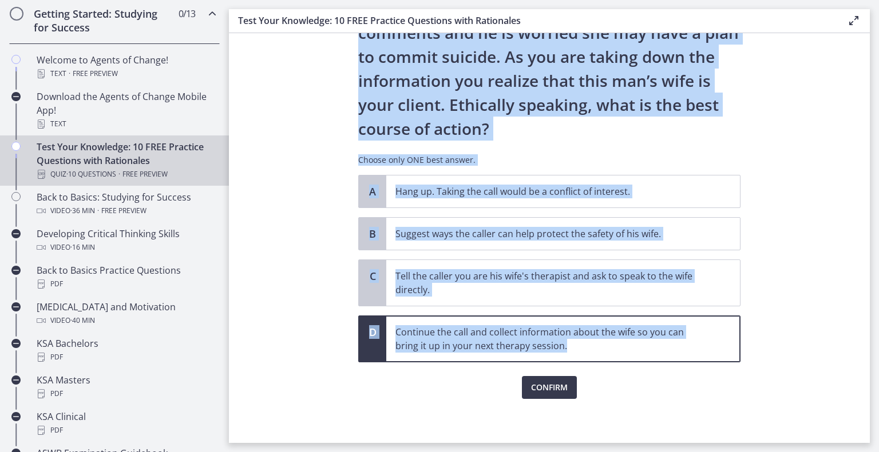
drag, startPoint x: 353, startPoint y: 77, endPoint x: 545, endPoint y: 346, distance: 330.2
click at [545, 322] on div "Question 8 of 10 You are volunteering to work on a crisis hotline. You receive …" at bounding box center [549, 128] width 400 height 387
copy div "You are volunteering to work on a crisis hotline. You receive an anonymous call…"
click at [295, 217] on section "Question 8 of 10 You are volunteering to work on a crisis hotline. You receive …" at bounding box center [549, 238] width 641 height 410
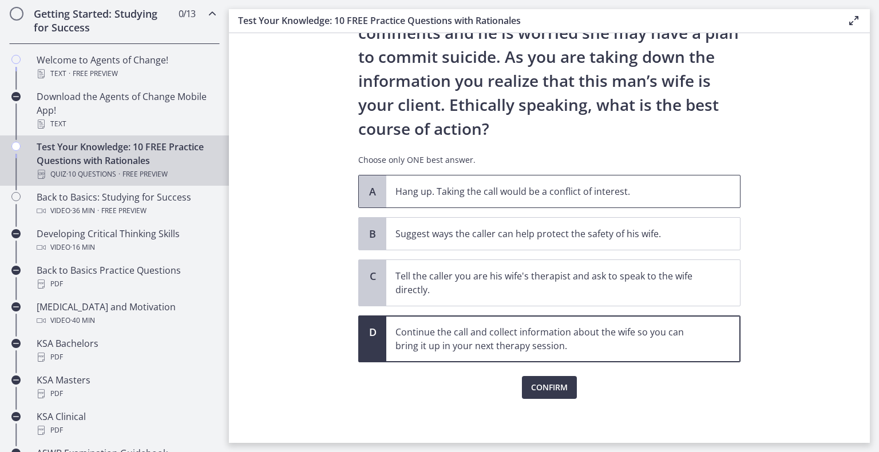
click at [359, 184] on div "A" at bounding box center [372, 192] width 27 height 32
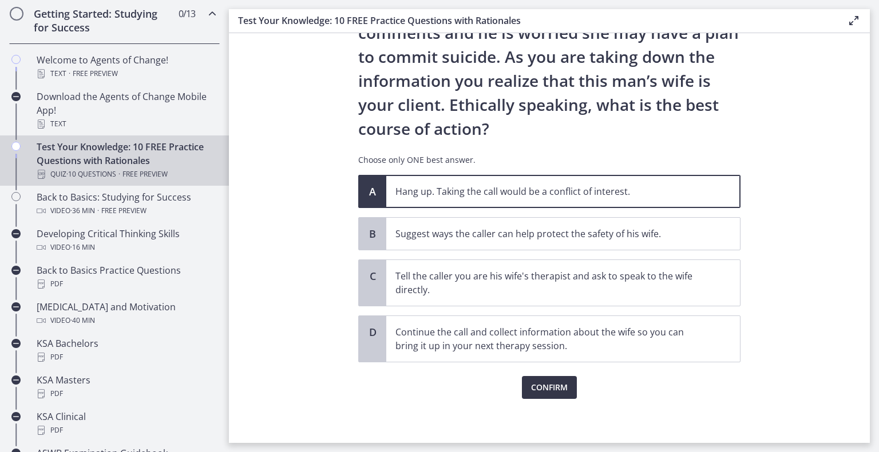
click at [541, 389] on span "Confirm" at bounding box center [549, 388] width 37 height 14
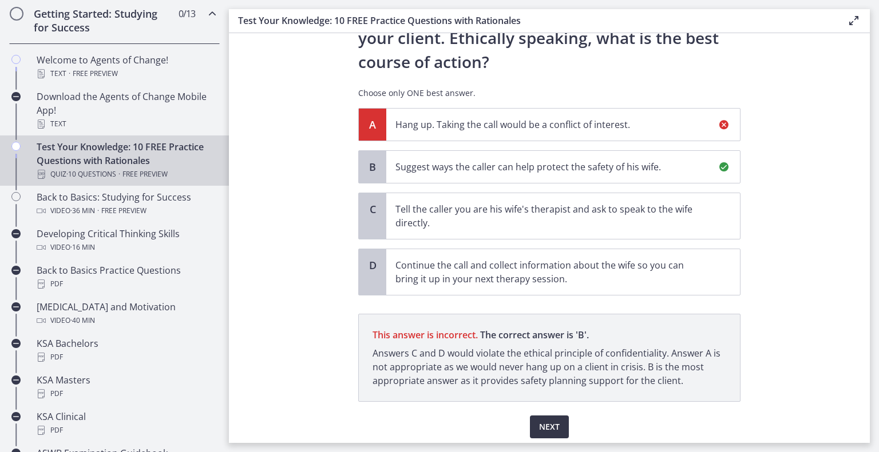
scroll to position [228, 0]
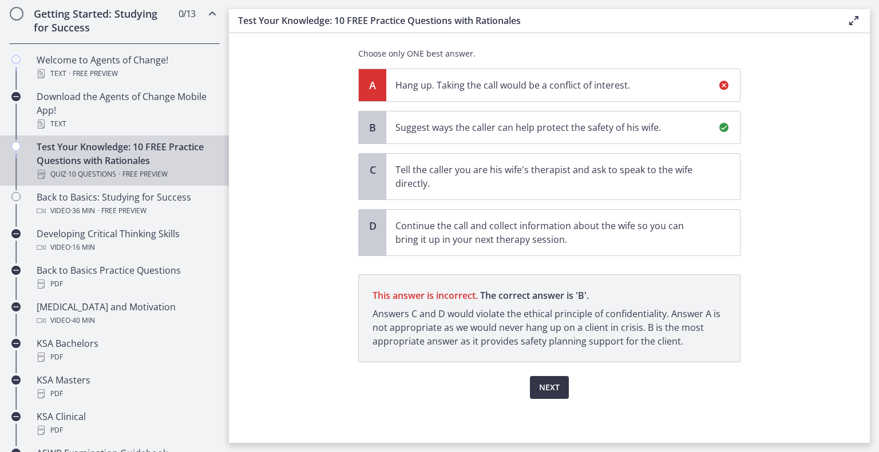
click at [543, 385] on span "Next" at bounding box center [549, 388] width 21 height 14
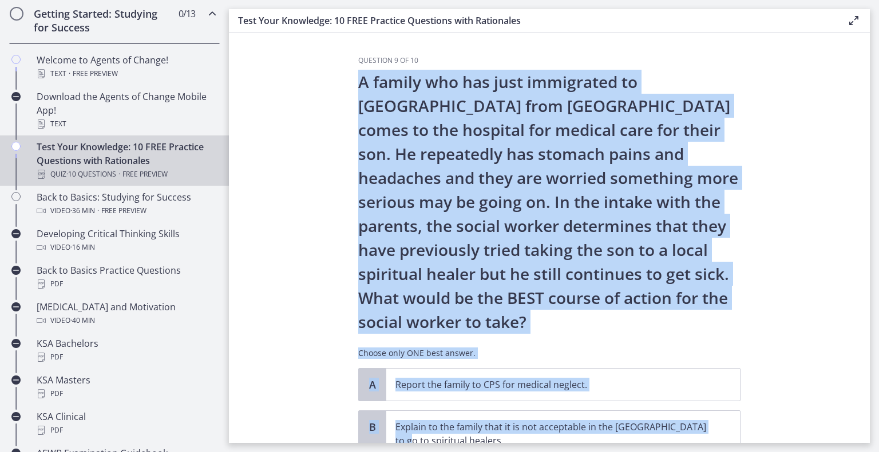
scroll to position [194, 0]
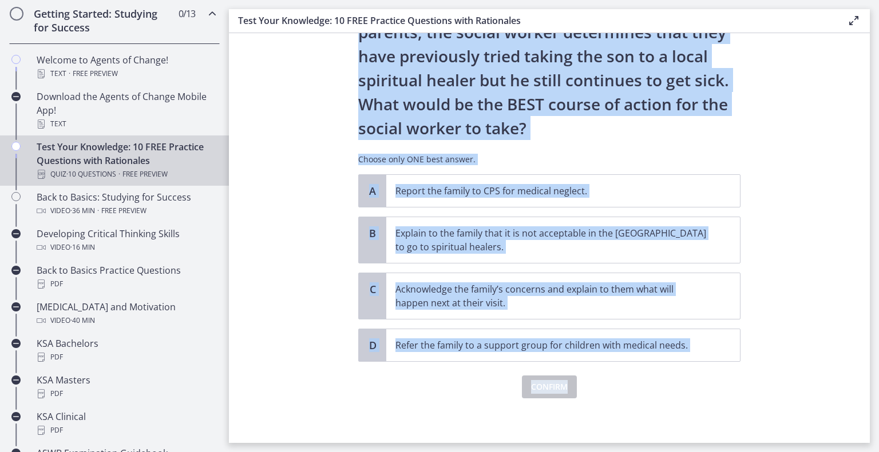
drag, startPoint x: 352, startPoint y: 78, endPoint x: 747, endPoint y: 362, distance: 485.6
click at [747, 362] on section "Question 9 of 10 A family who has just immigrated to [GEOGRAPHIC_DATA] from [GE…" at bounding box center [549, 238] width 641 height 410
copy div "A family who has just immigrated to [GEOGRAPHIC_DATA] from [GEOGRAPHIC_DATA] co…"
click at [325, 269] on section "Question 9 of 10 A family who has just immigrated to [GEOGRAPHIC_DATA] from [GE…" at bounding box center [549, 238] width 641 height 410
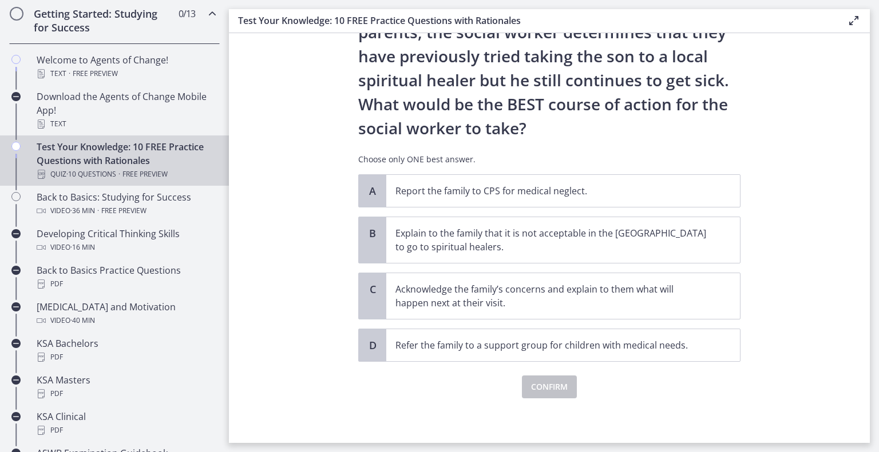
click at [350, 295] on section "Question 9 of 10 A family who has just immigrated to [GEOGRAPHIC_DATA] from [GE…" at bounding box center [549, 238] width 641 height 410
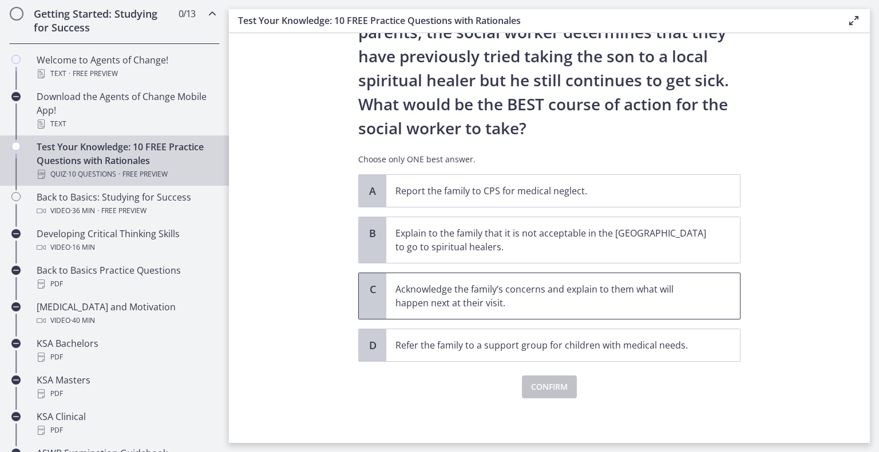
click at [364, 299] on div "C" at bounding box center [372, 296] width 27 height 46
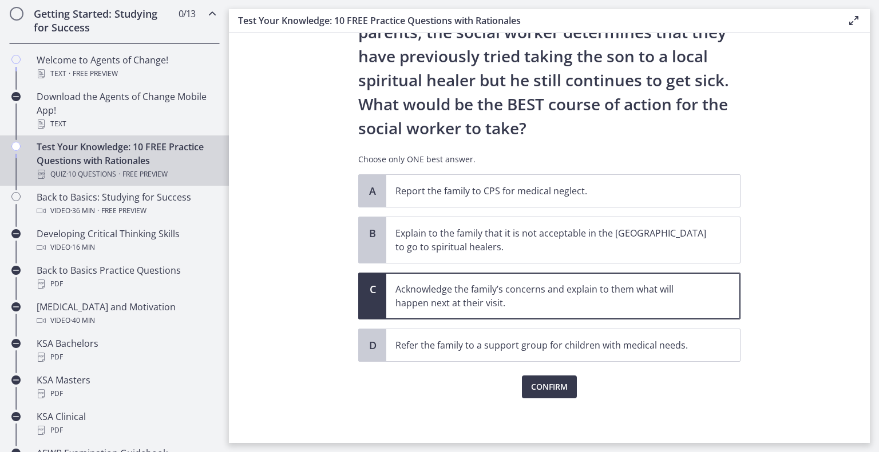
click at [511, 391] on div "Confirm" at bounding box center [549, 380] width 382 height 37
click at [539, 386] on span "Confirm" at bounding box center [549, 387] width 37 height 14
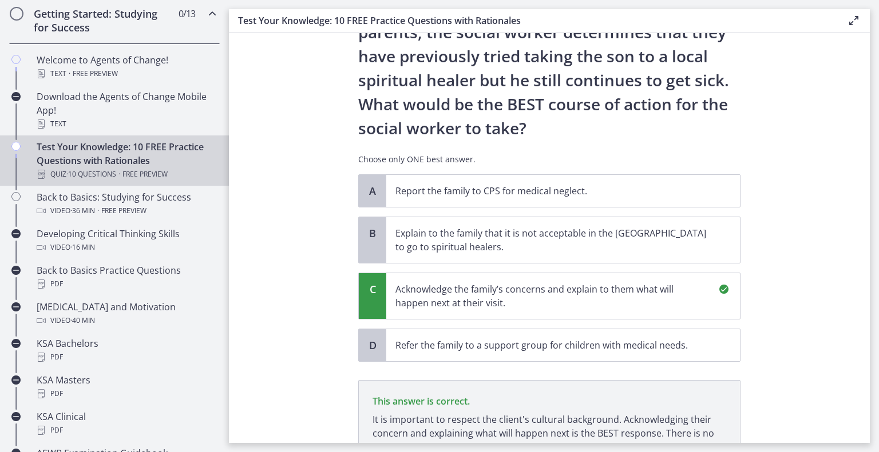
scroll to position [327, 0]
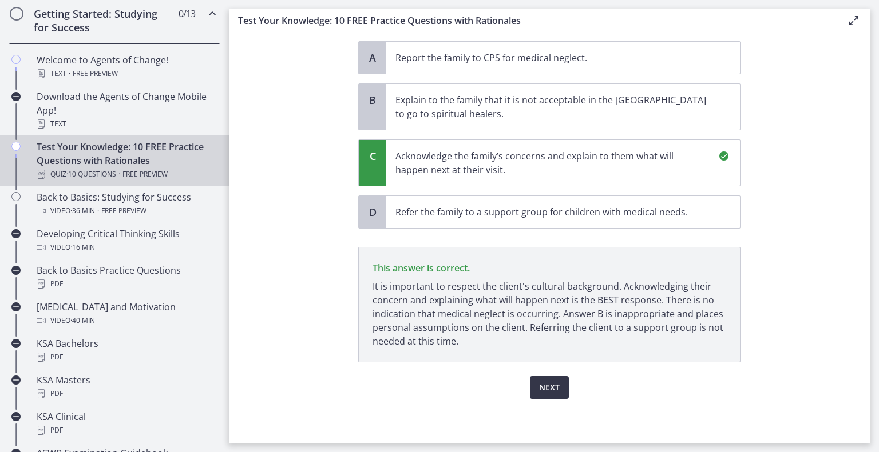
click at [549, 394] on button "Next" at bounding box center [549, 387] width 39 height 23
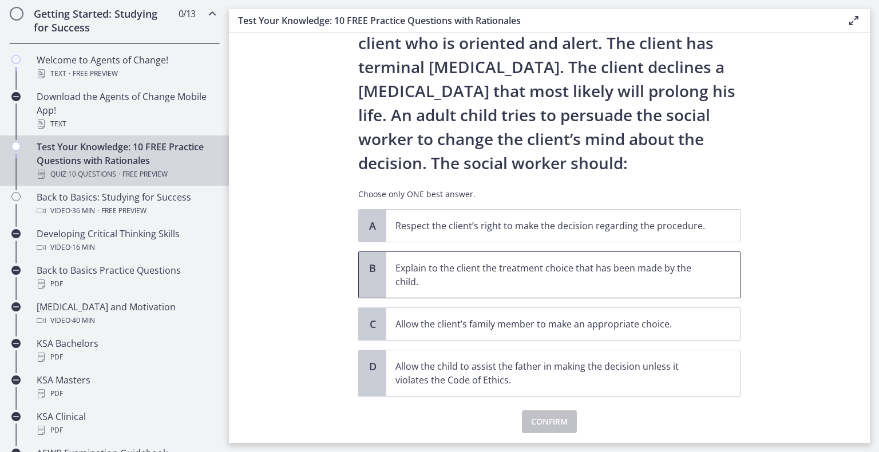
scroll to position [98, 0]
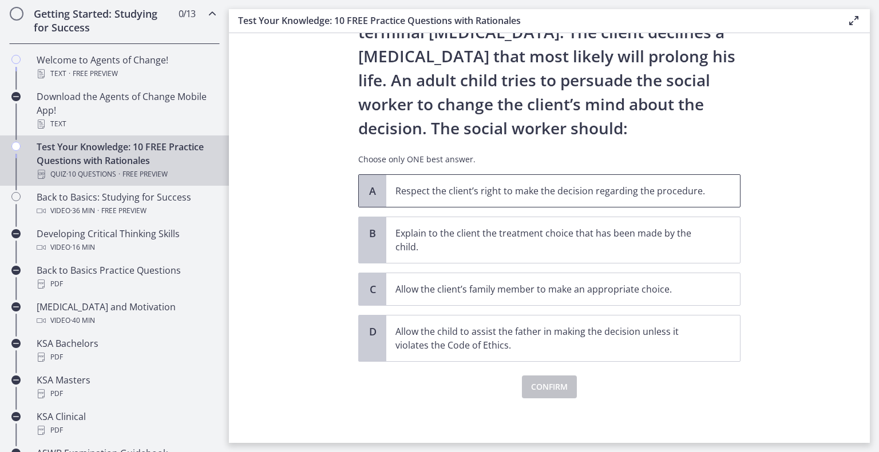
click at [551, 189] on p "Respect the client’s right to make the decision regarding the procedure." at bounding box center [551, 191] width 312 height 14
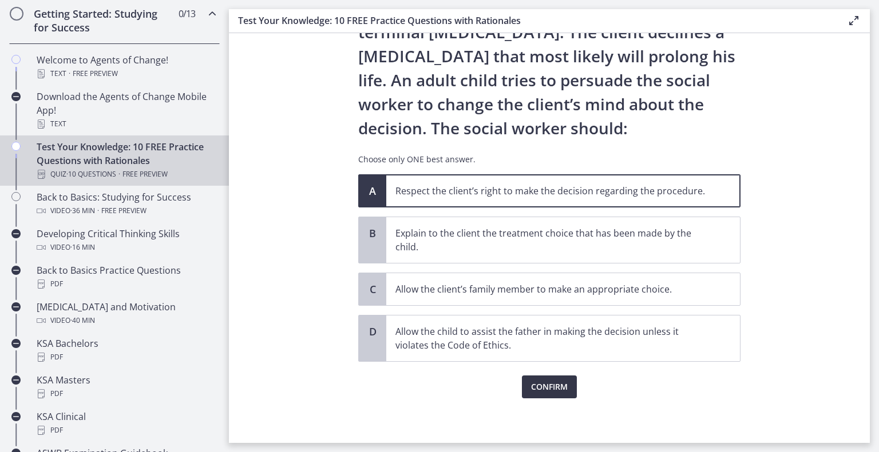
click at [540, 394] on button "Confirm" at bounding box center [549, 387] width 55 height 23
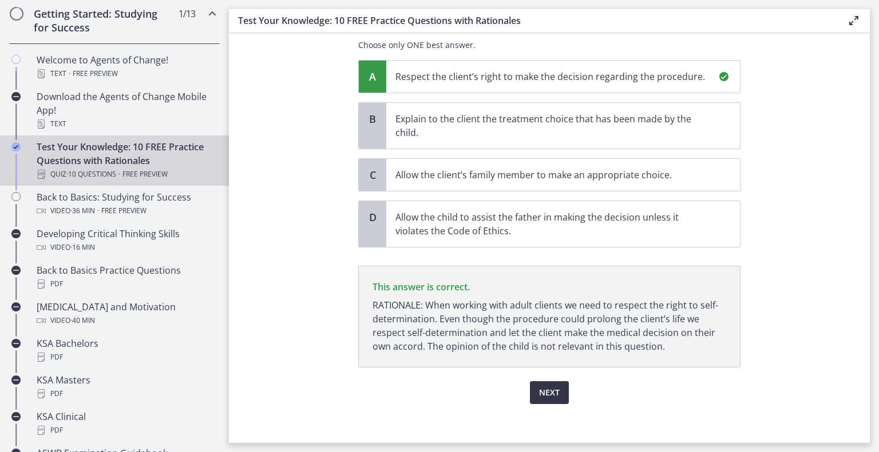
scroll to position [217, 0]
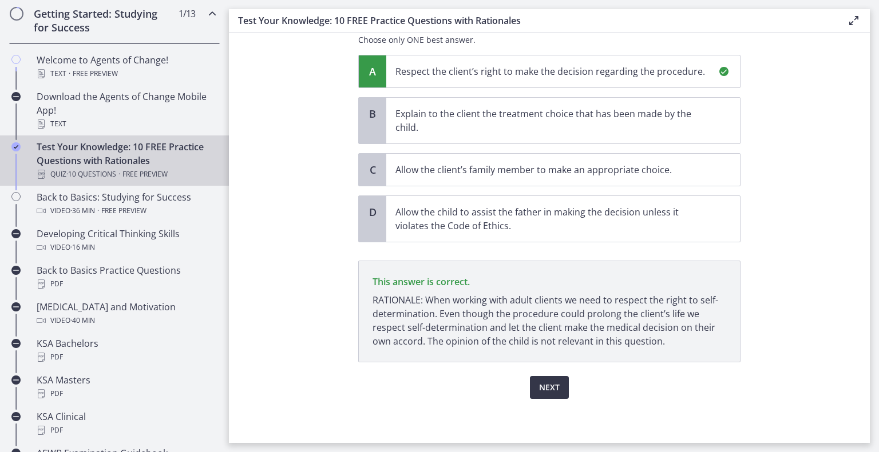
click at [542, 395] on button "Next" at bounding box center [549, 387] width 39 height 23
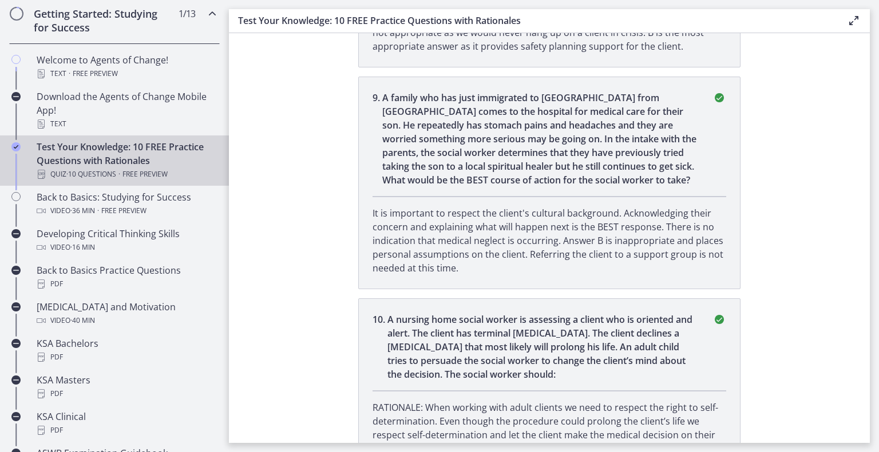
scroll to position [1621, 0]
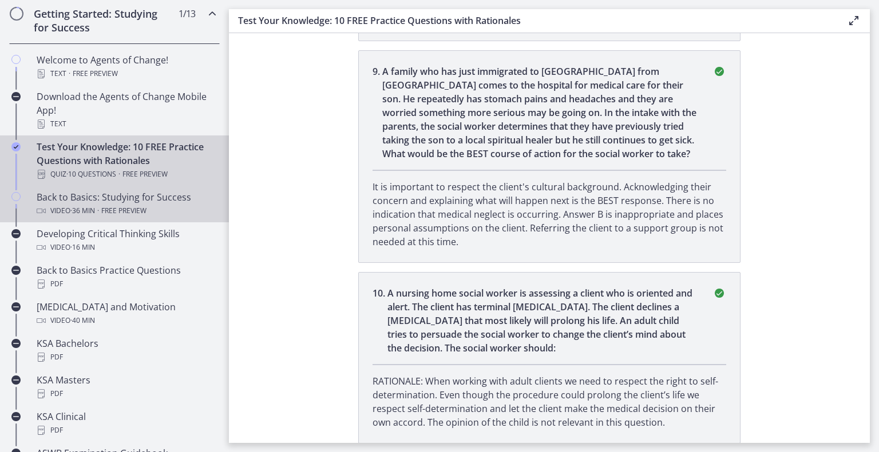
click at [96, 203] on div "Back to Basics: Studying for Success Video · 36 min · Free preview" at bounding box center [126, 203] width 178 height 27
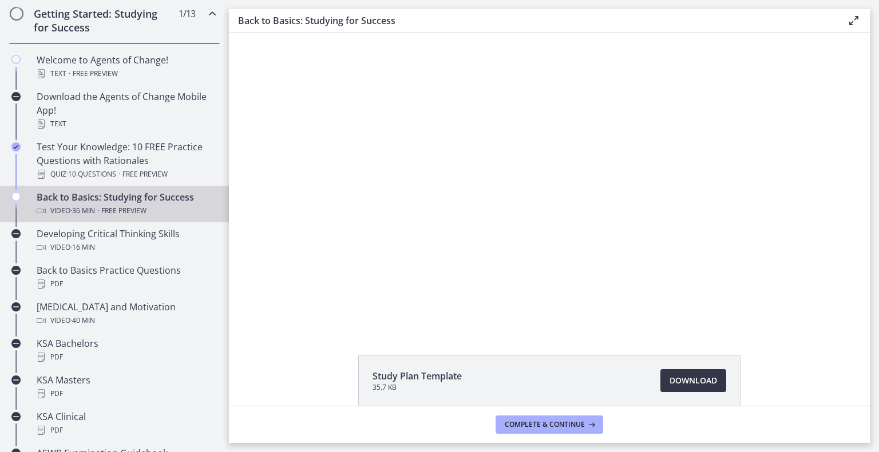
click at [694, 386] on span "Download Opens in a new window" at bounding box center [692, 381] width 47 height 14
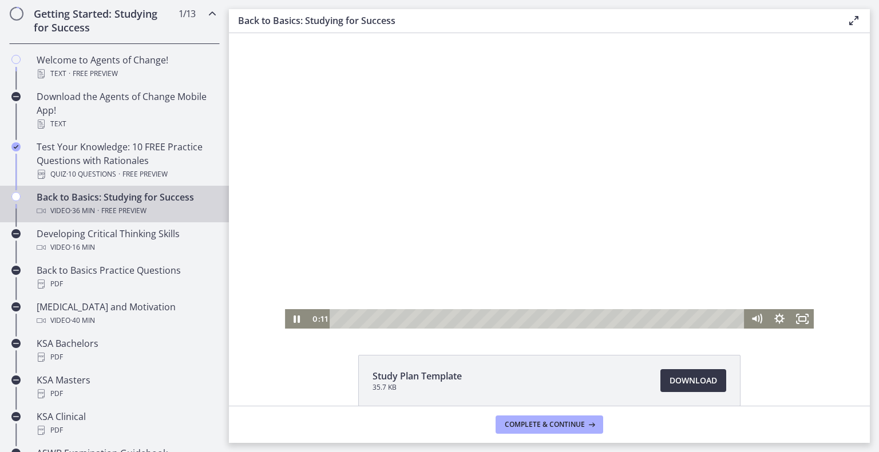
scroll to position [110, 0]
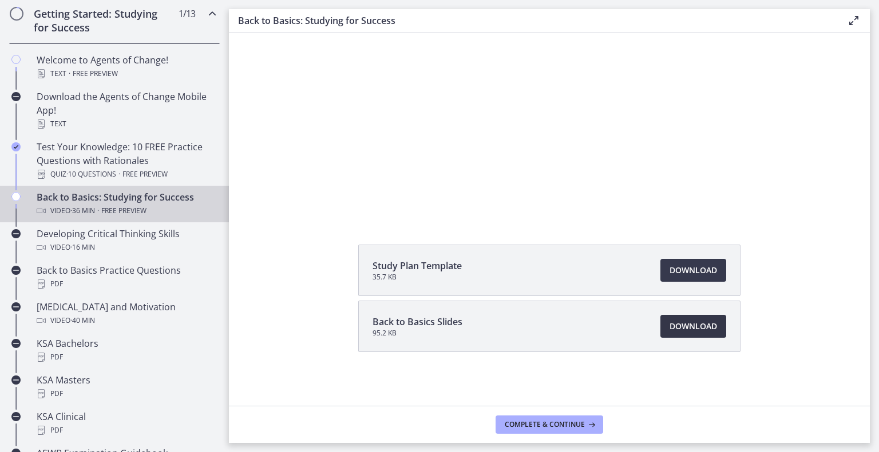
click at [691, 328] on span "Download Opens in a new window" at bounding box center [692, 327] width 47 height 14
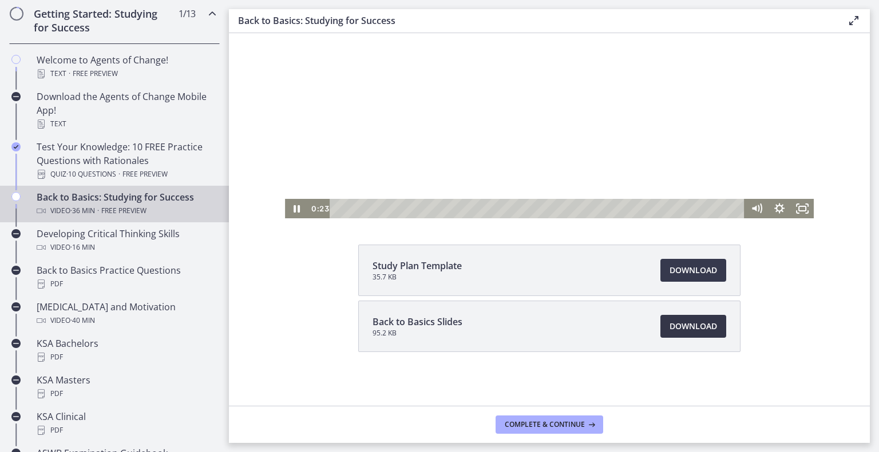
scroll to position [0, 0]
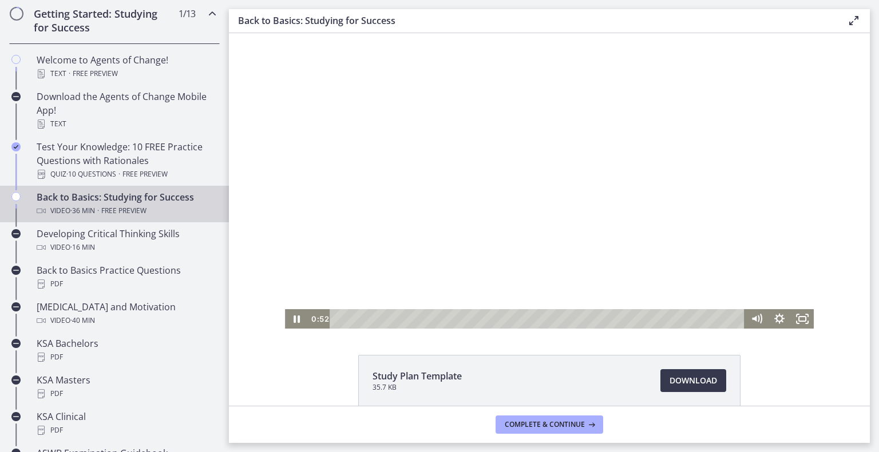
click at [606, 184] on div at bounding box center [549, 181] width 529 height 296
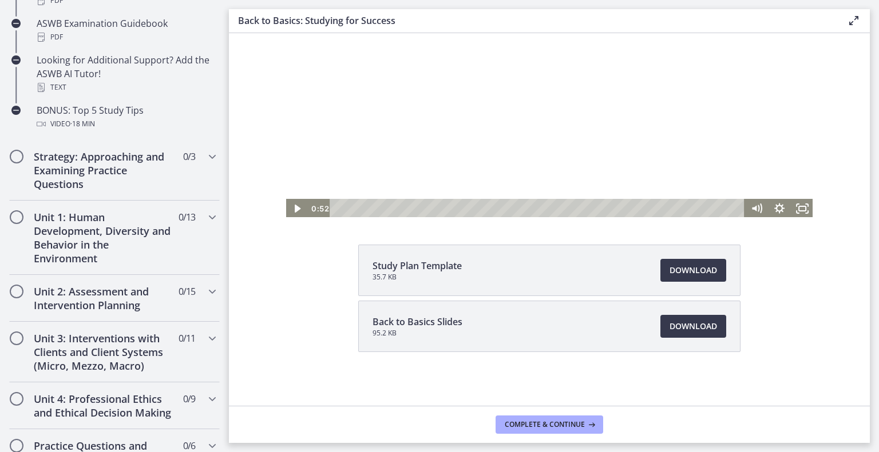
scroll to position [626, 0]
